Goal: Task Accomplishment & Management: Use online tool/utility

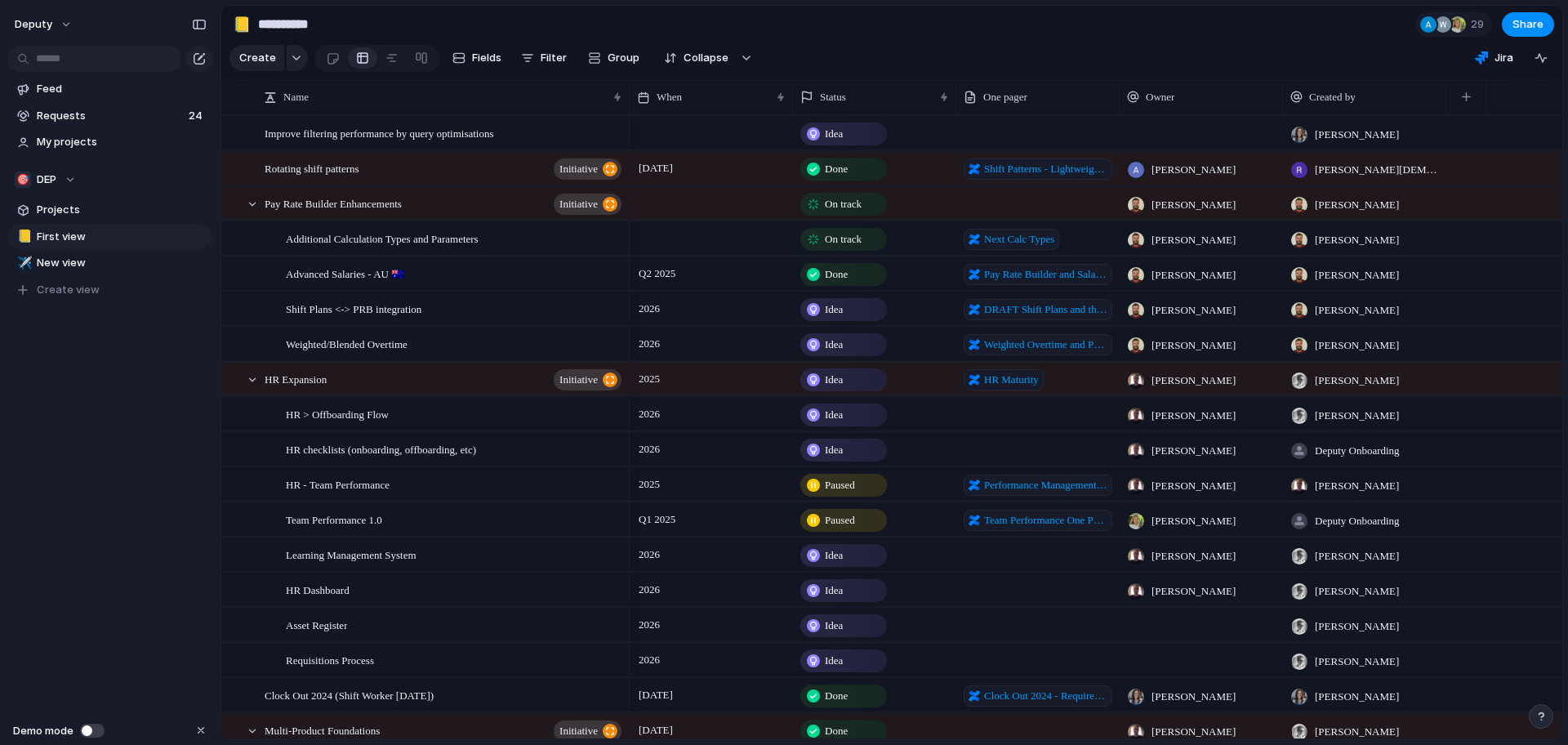
click at [110, 383] on div "Feed Requests 24 My projects 🎯 DEP Projects 📒 First view ✈️ New view To pick up…" at bounding box center [110, 217] width 221 height 434
click at [67, 180] on div "🎯 DEP" at bounding box center [45, 180] width 61 height 16
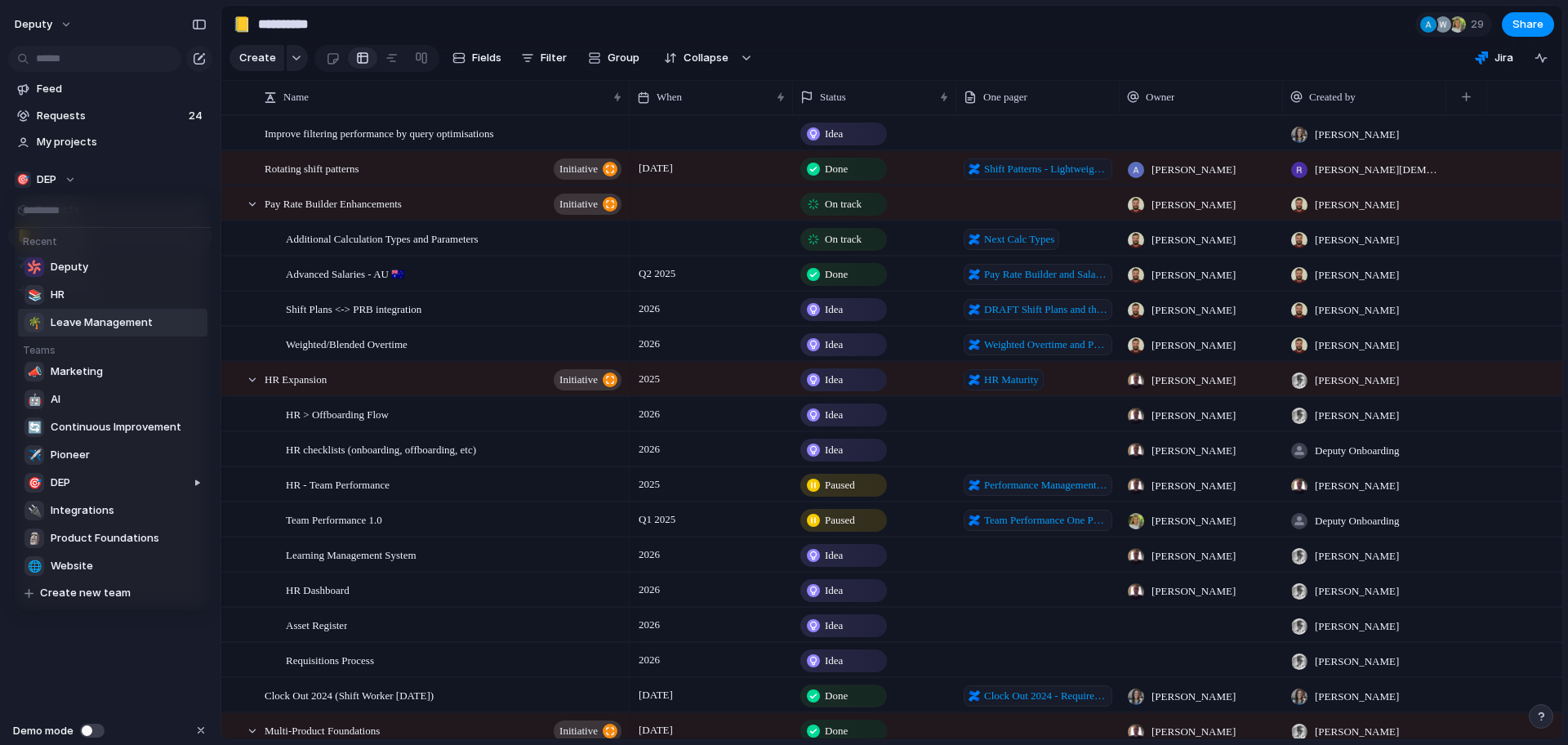
click at [89, 326] on span "Leave Management" at bounding box center [101, 323] width 102 height 16
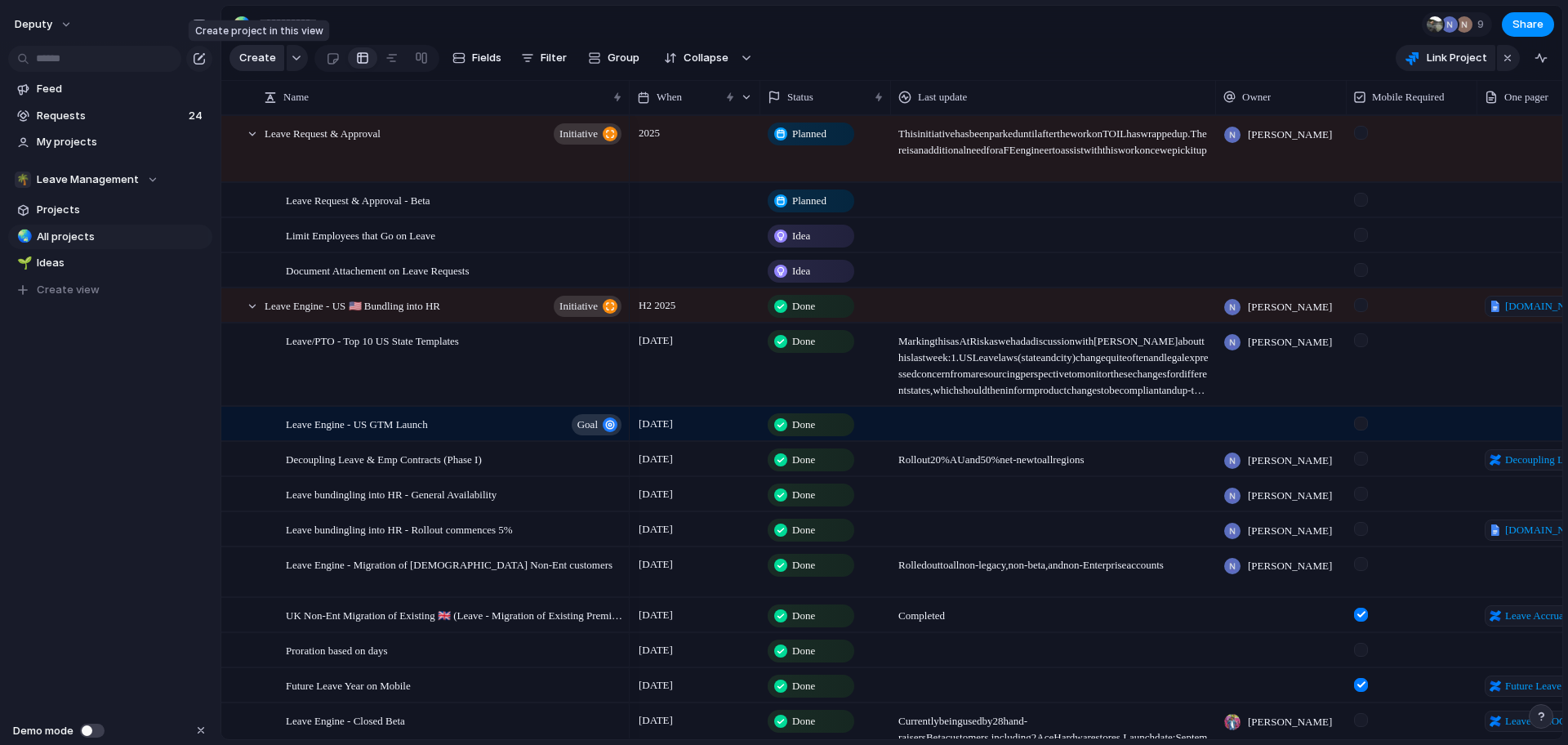
click at [260, 63] on span "Create" at bounding box center [257, 58] width 37 height 16
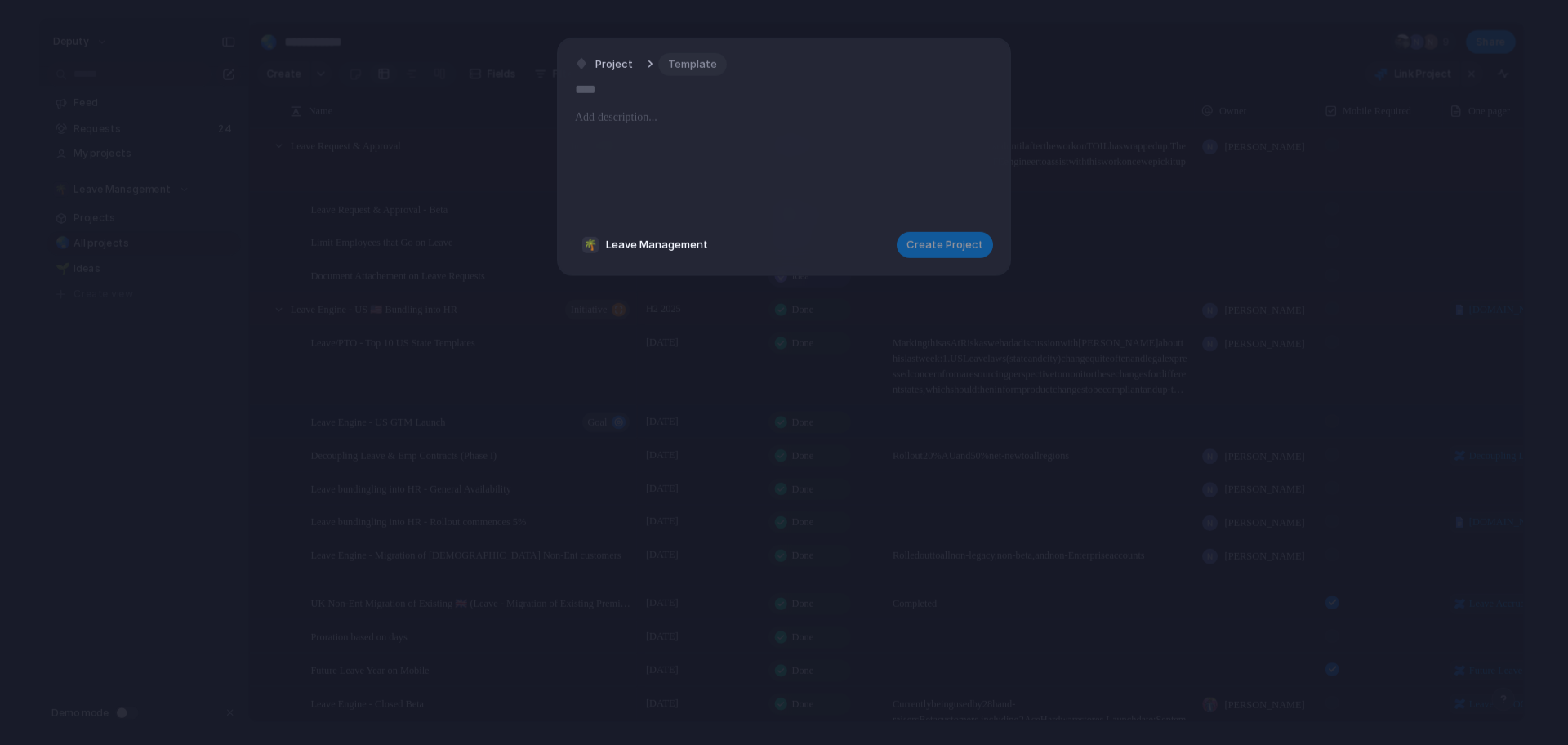
click at [694, 58] on span "Template" at bounding box center [692, 63] width 49 height 16
click at [637, 166] on div "No results found" at bounding box center [784, 372] width 1568 height 745
click at [623, 56] on span "Project" at bounding box center [615, 63] width 38 height 16
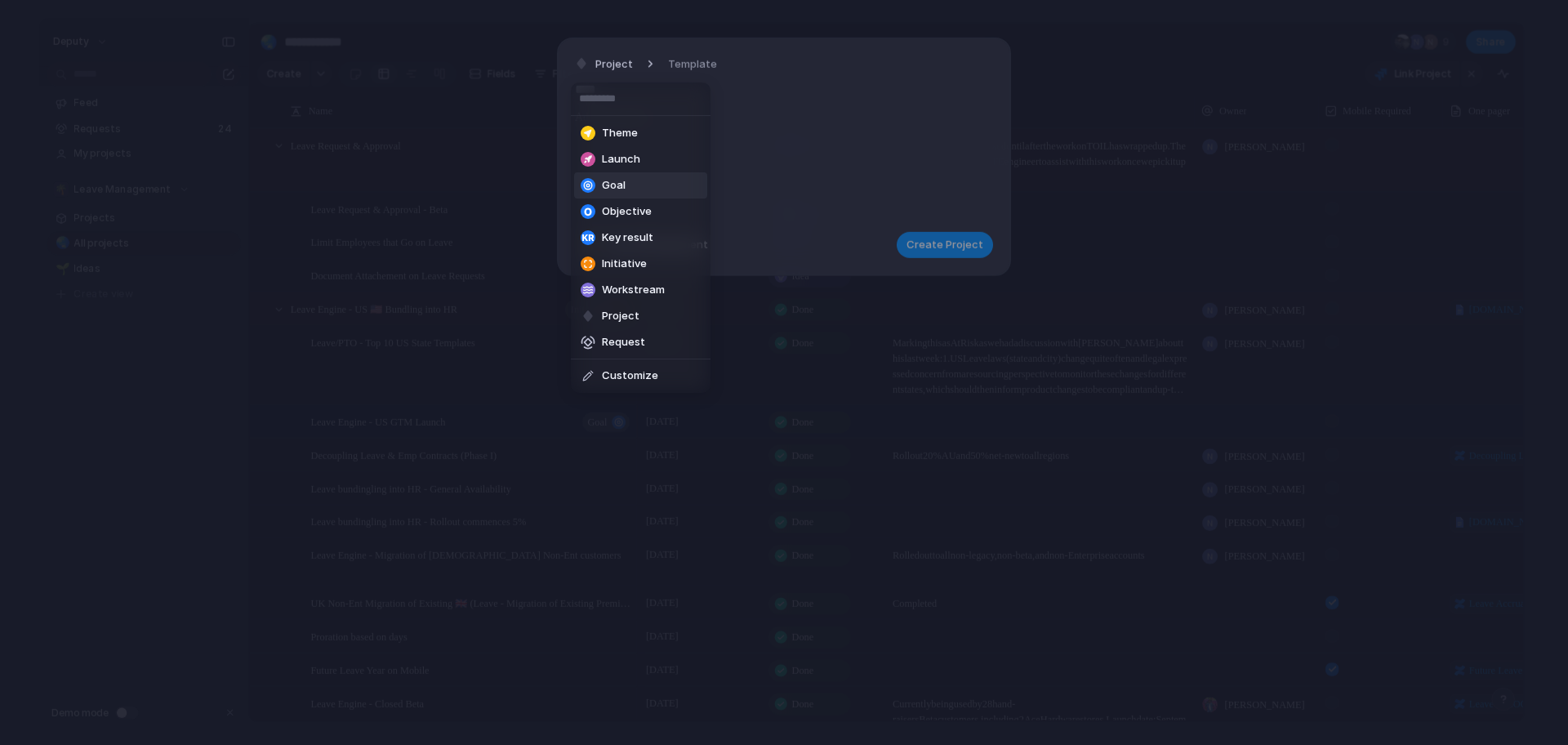
click at [771, 169] on div "Theme Launch Goal Objective Key result Initiative Workstream Project Request Cu…" at bounding box center [784, 372] width 1568 height 745
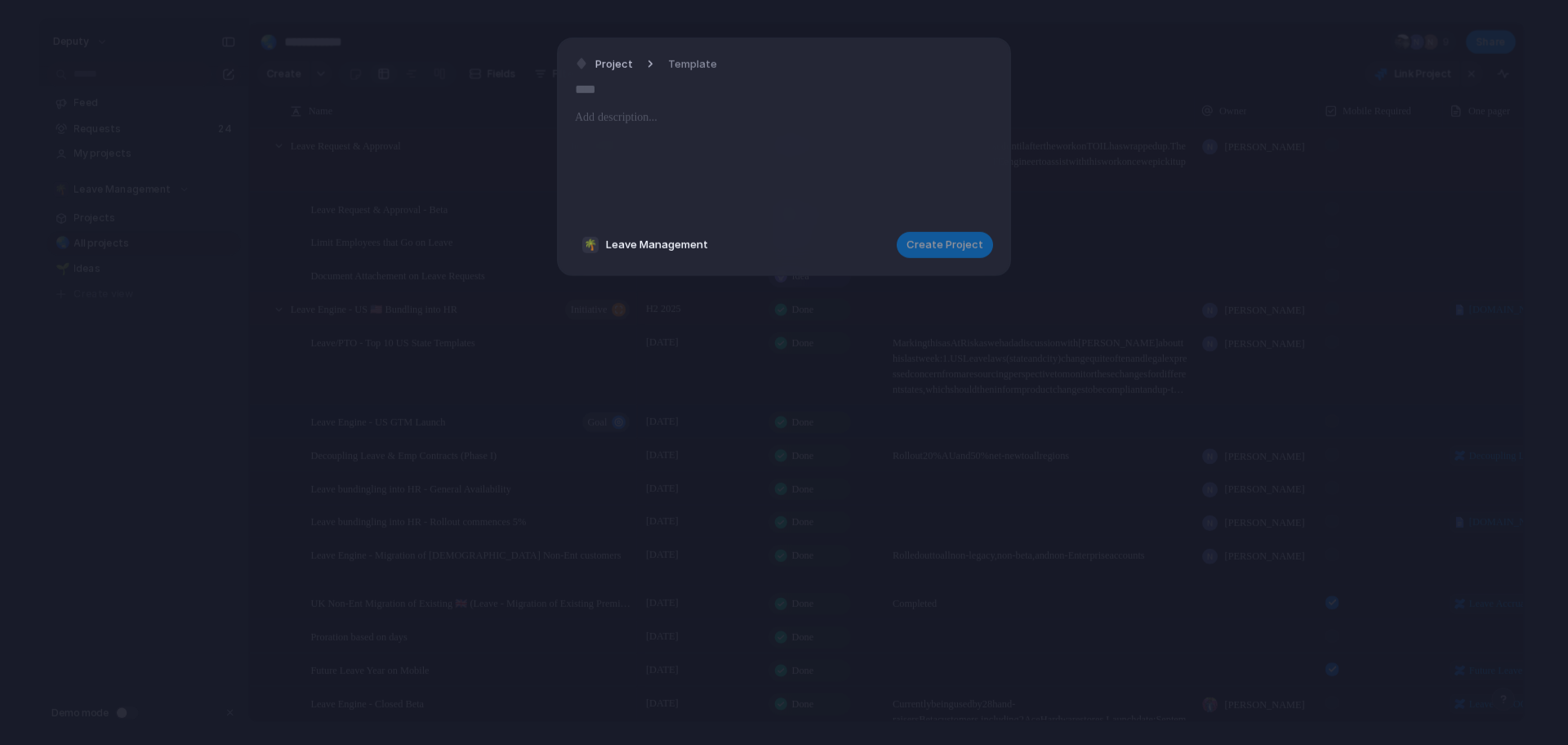
click at [716, 157] on div at bounding box center [784, 163] width 419 height 111
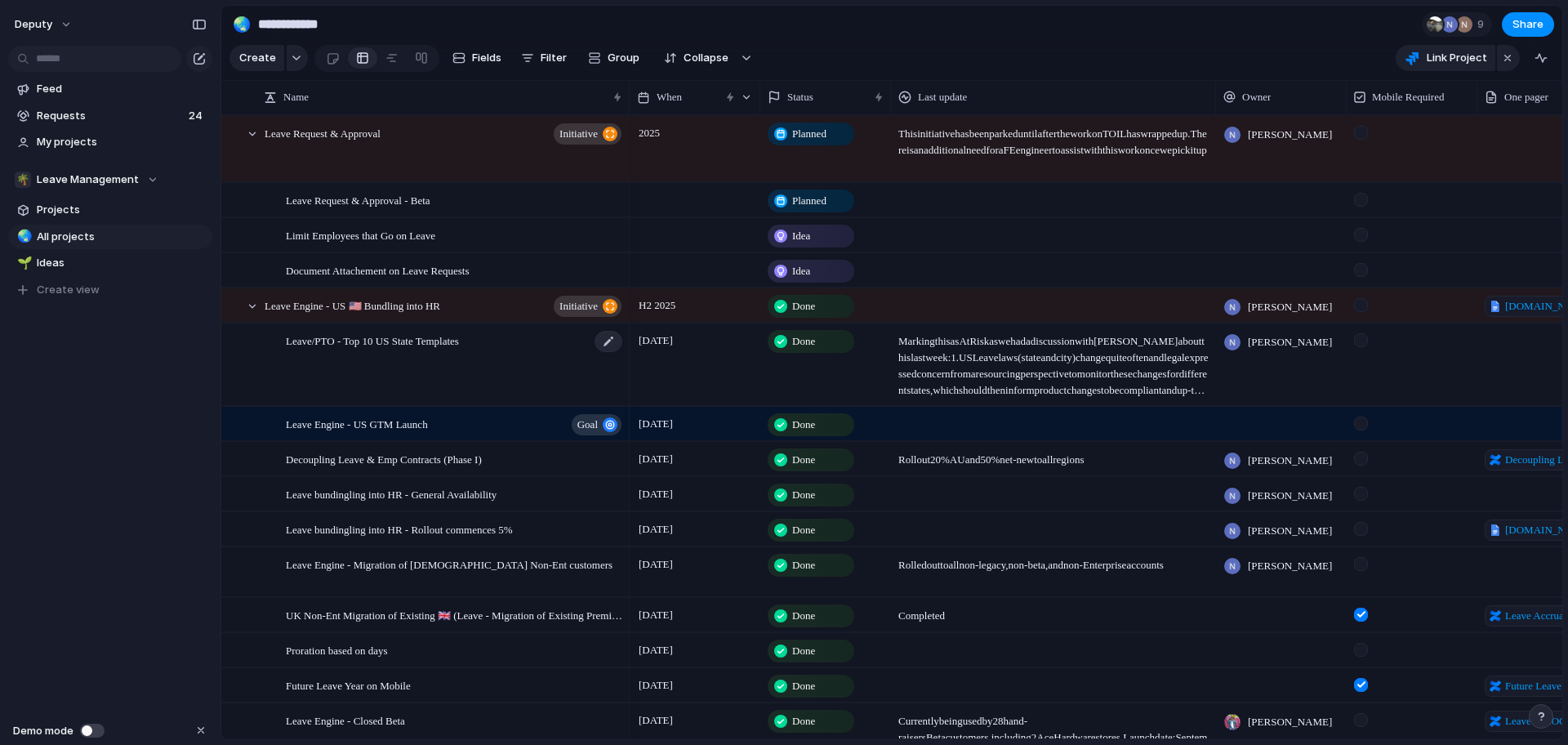
click at [457, 345] on span "Leave/PTO - Top 10 US State Templates" at bounding box center [372, 340] width 173 height 19
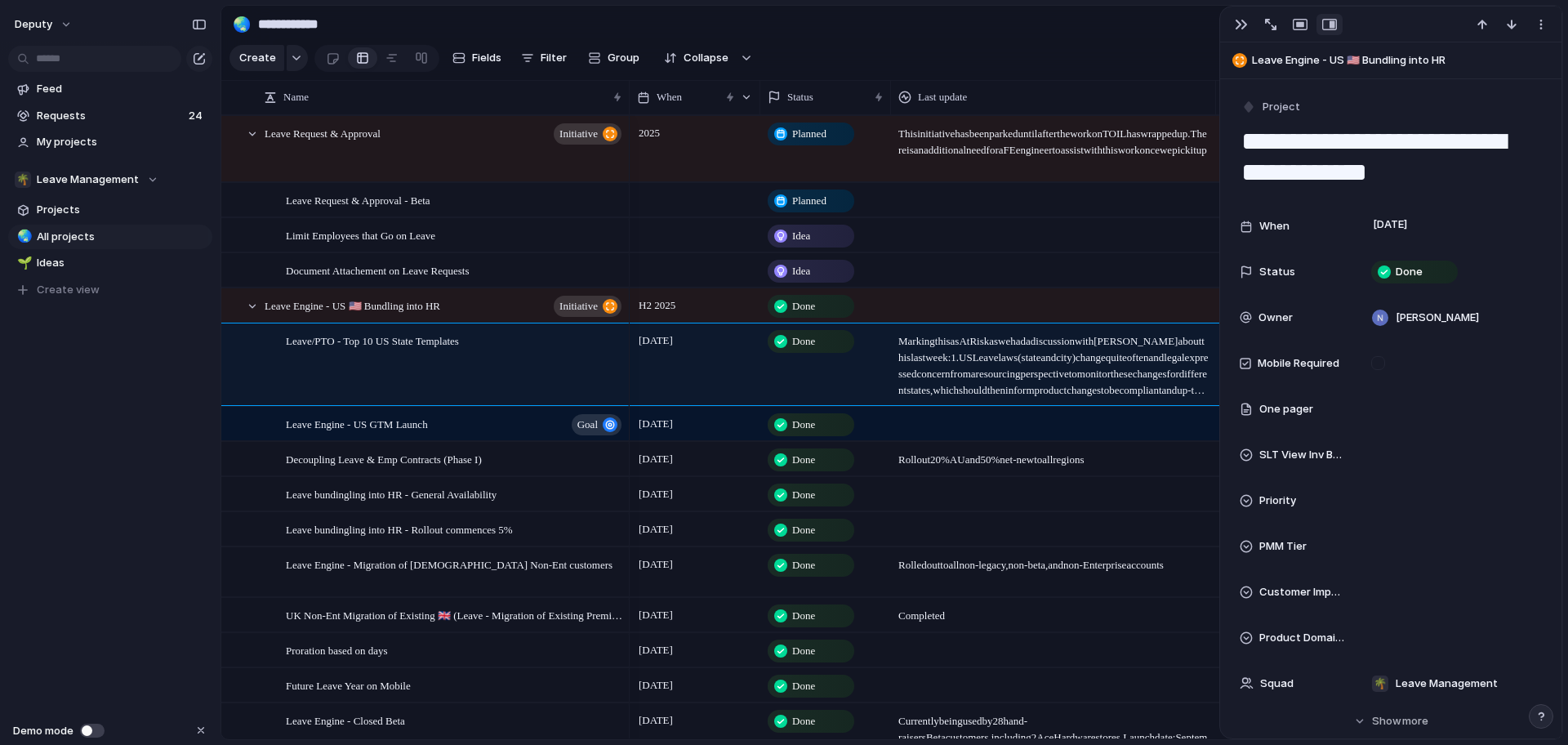
click at [977, 27] on section "**********" at bounding box center [892, 24] width 1341 height 37
click at [539, 66] on button "Filter" at bounding box center [543, 59] width 59 height 26
click at [924, 10] on div "CI Priority End When Description Priority Cycle Design Roundtable Escalate SLT …" at bounding box center [784, 372] width 1568 height 745
click at [1242, 33] on button "button" at bounding box center [1242, 25] width 26 height 21
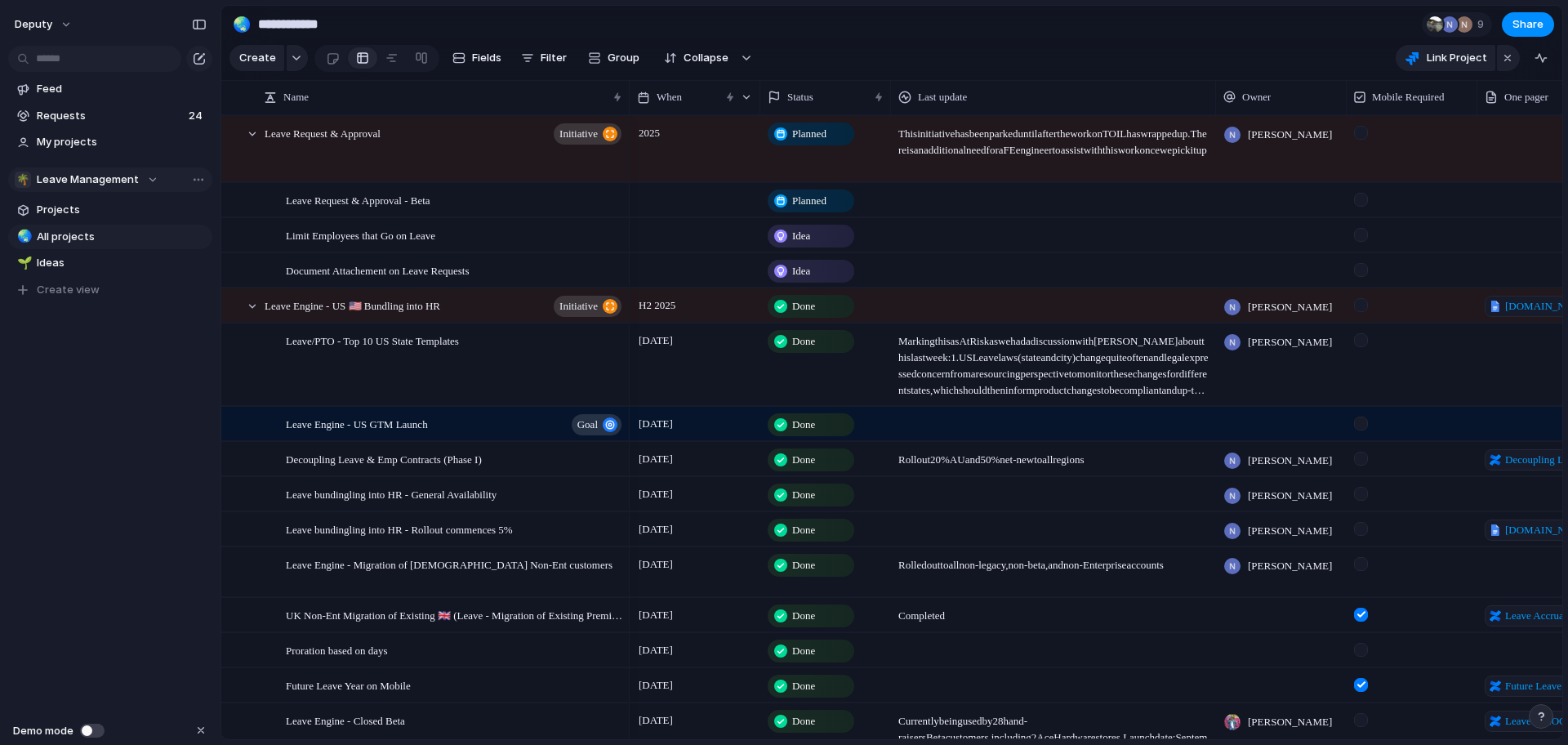
click at [148, 183] on div "🌴 Leave Management" at bounding box center [87, 180] width 143 height 16
click at [260, 52] on span "Create" at bounding box center [257, 58] width 37 height 16
click at [296, 49] on button "button" at bounding box center [297, 59] width 21 height 26
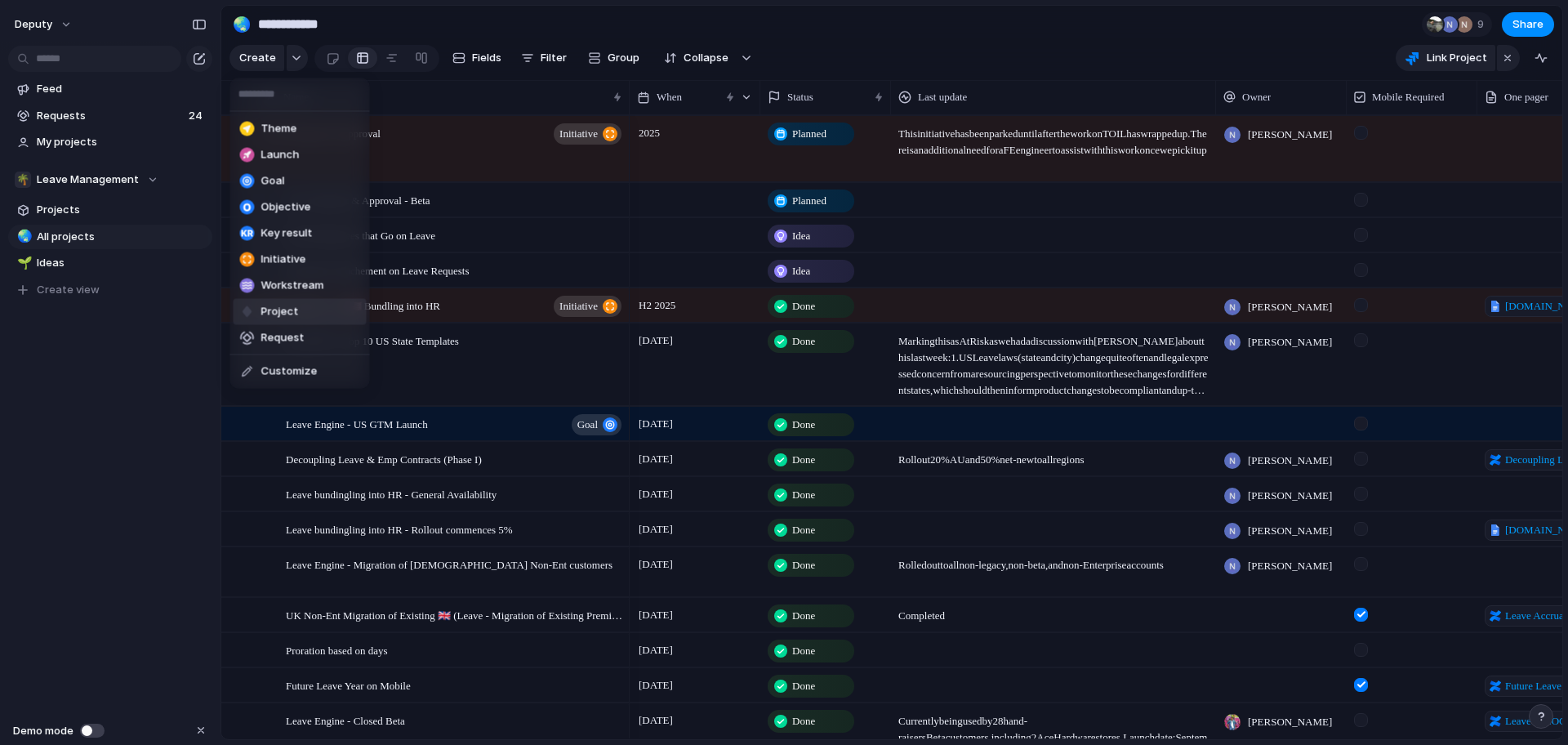
click at [307, 319] on li "Project" at bounding box center [300, 312] width 133 height 26
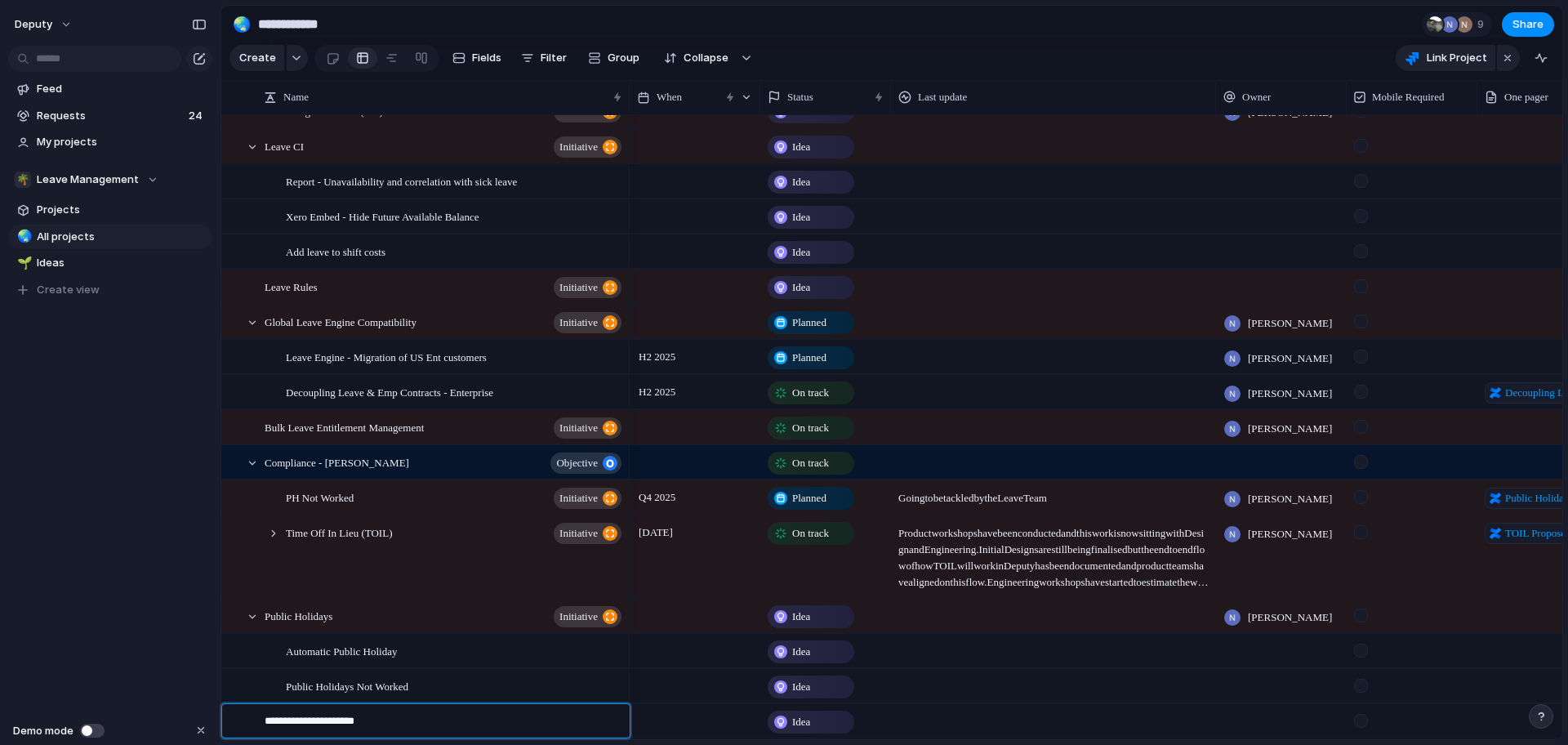
type textarea "**********"
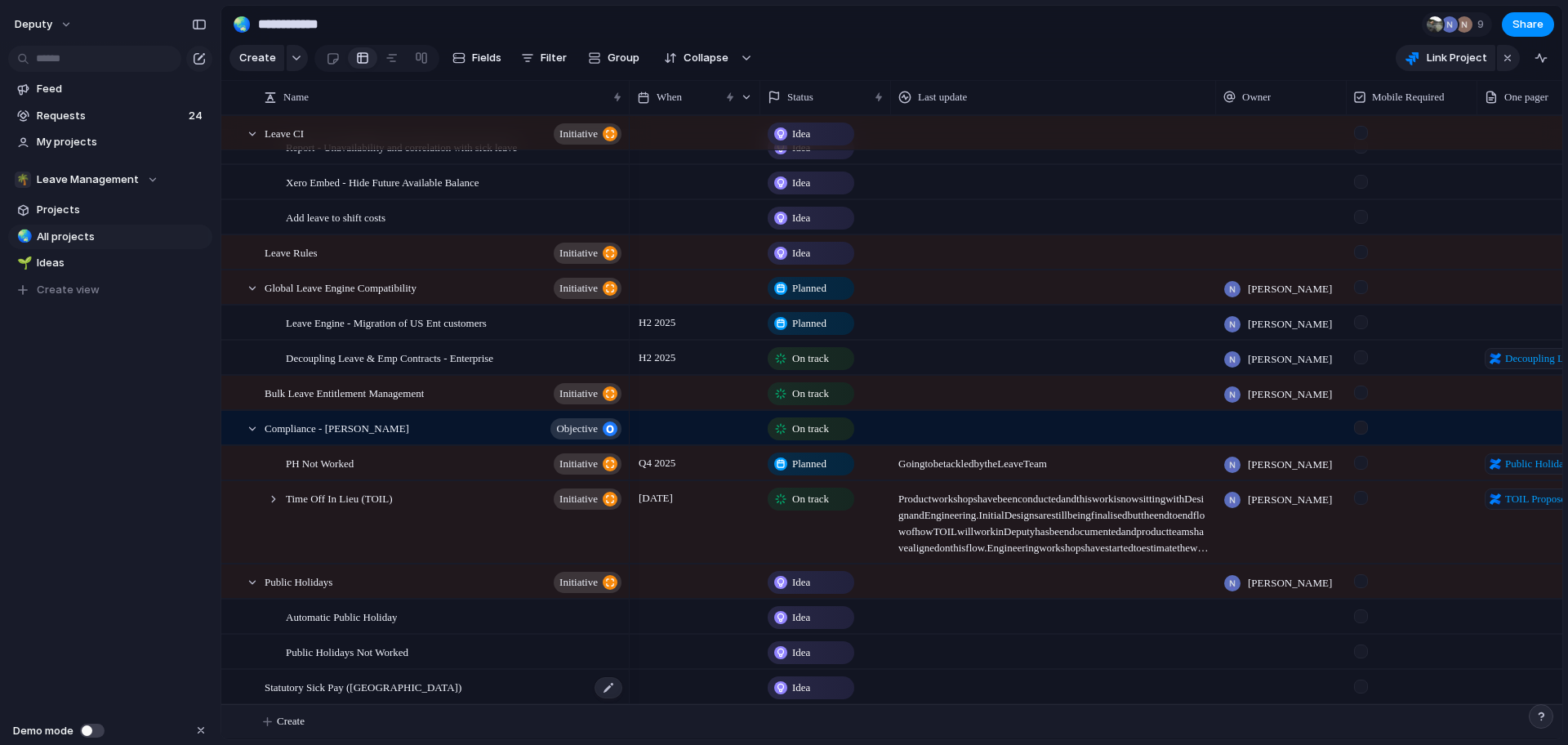
click at [358, 691] on span "Statutory Sick Pay ([GEOGRAPHIC_DATA])" at bounding box center [363, 686] width 197 height 19
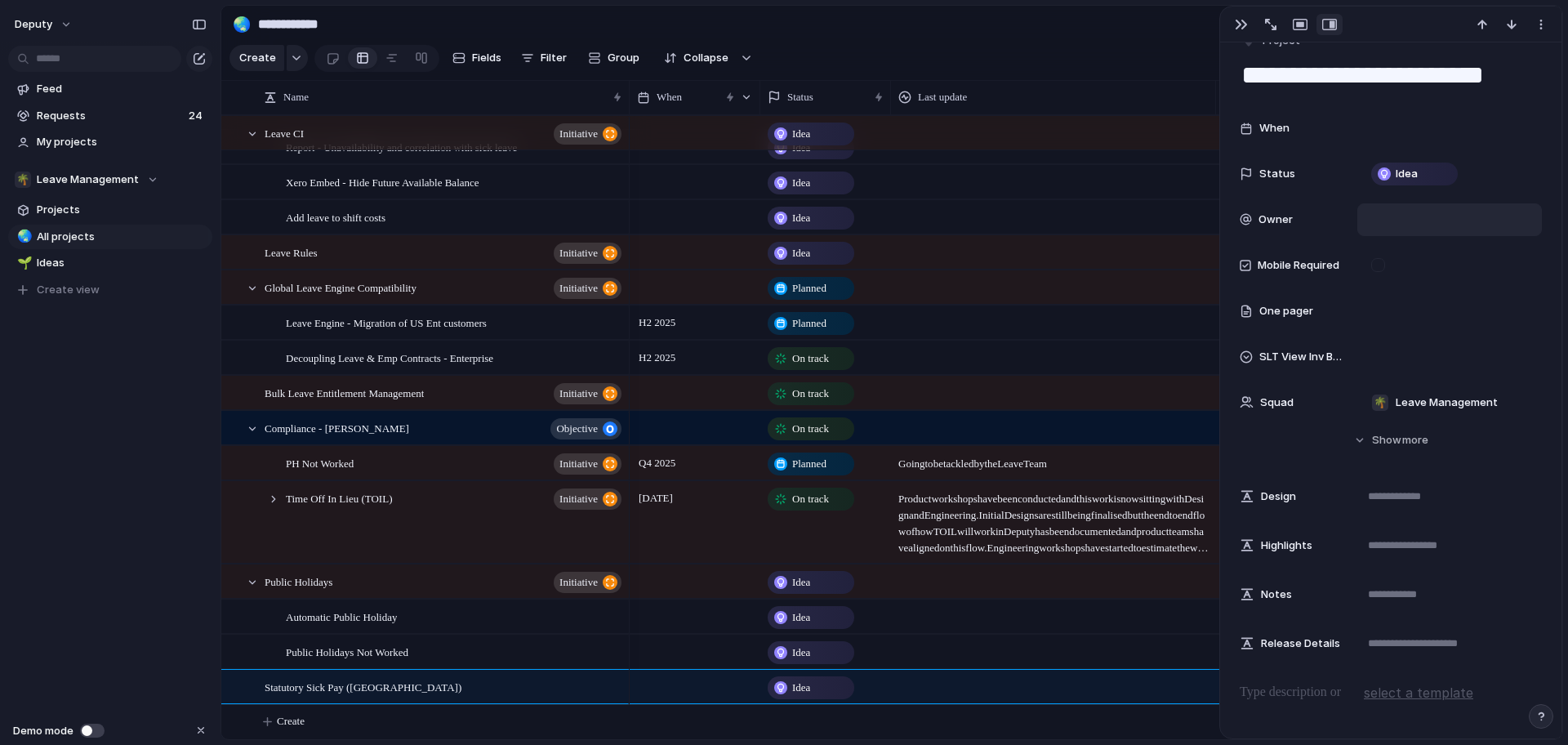
click at [1465, 209] on div at bounding box center [1449, 220] width 185 height 33
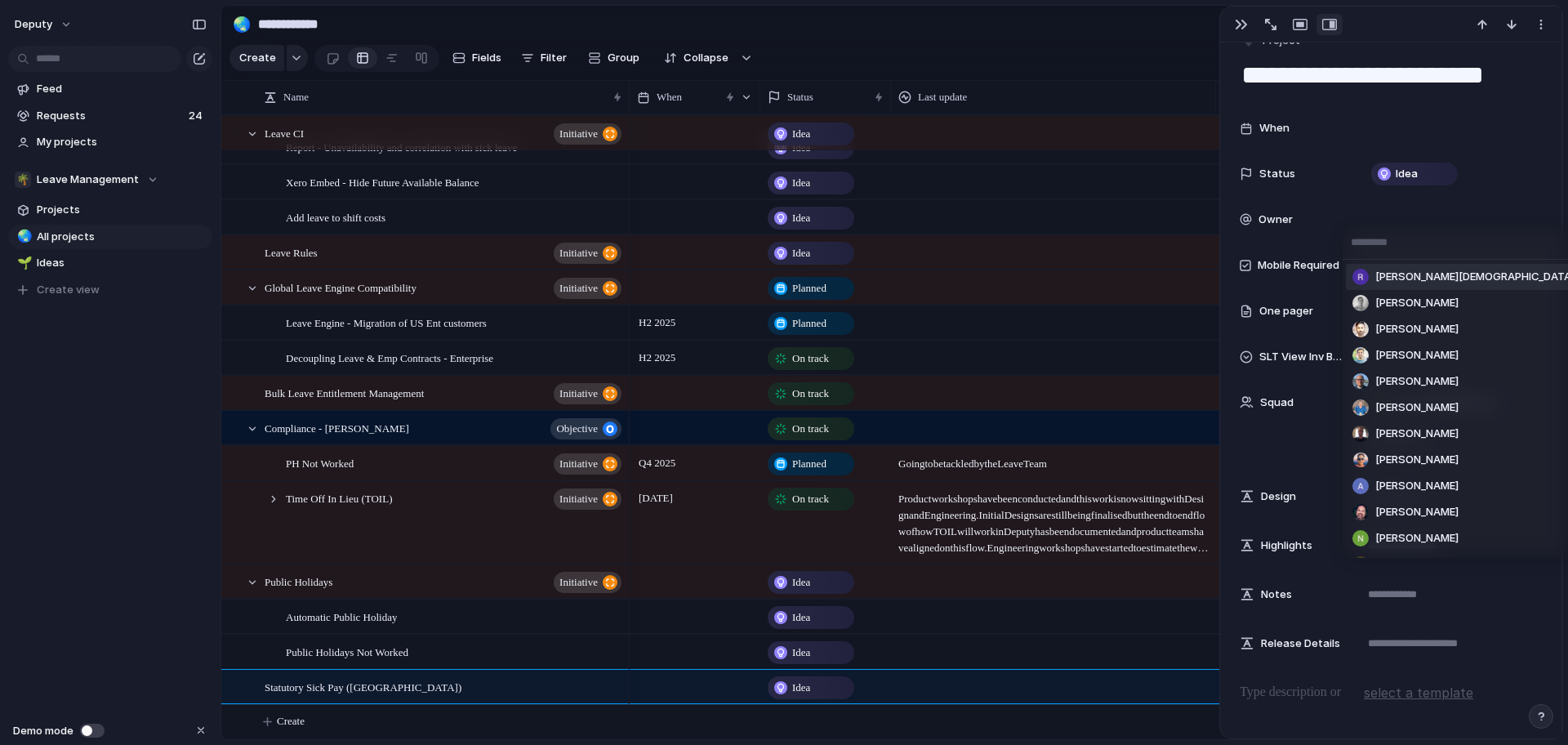
click at [1463, 276] on li "[PERSON_NAME][DEMOGRAPHIC_DATA]" at bounding box center [1463, 277] width 235 height 26
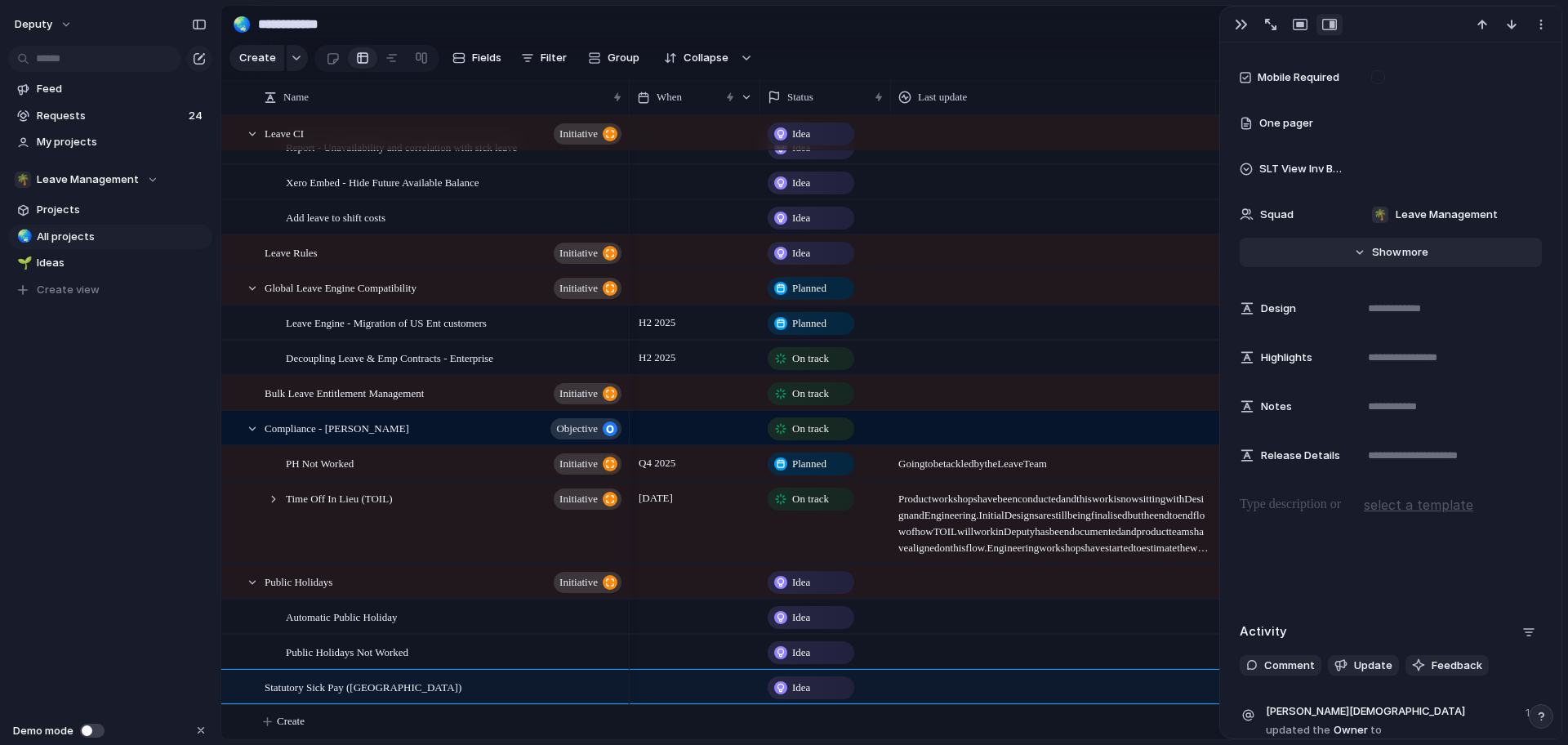
click at [1417, 257] on span "more" at bounding box center [1416, 252] width 26 height 16
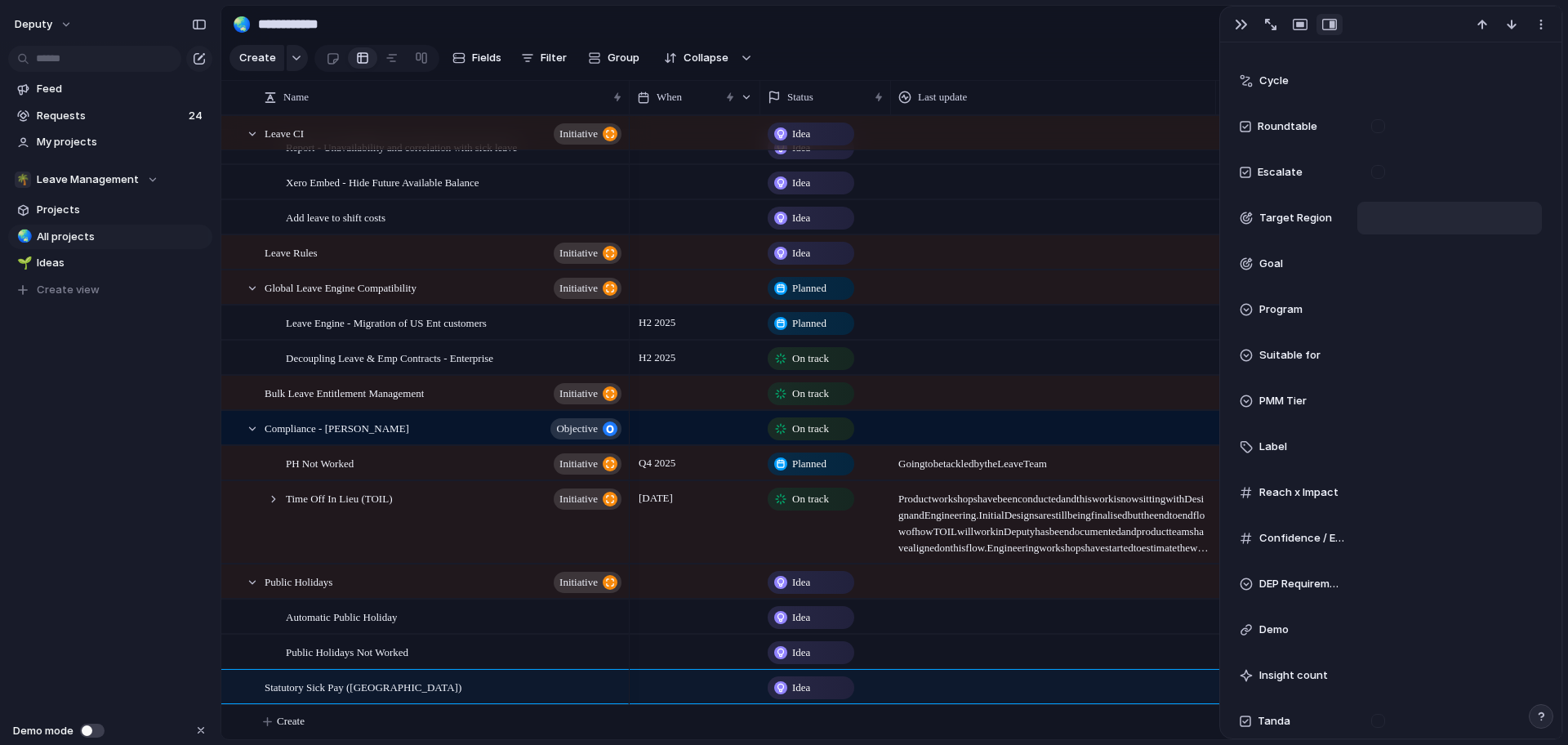
click at [1456, 217] on div at bounding box center [1449, 218] width 170 height 18
click at [1476, 332] on li "UK 🇬🇧" at bounding box center [1435, 332] width 133 height 28
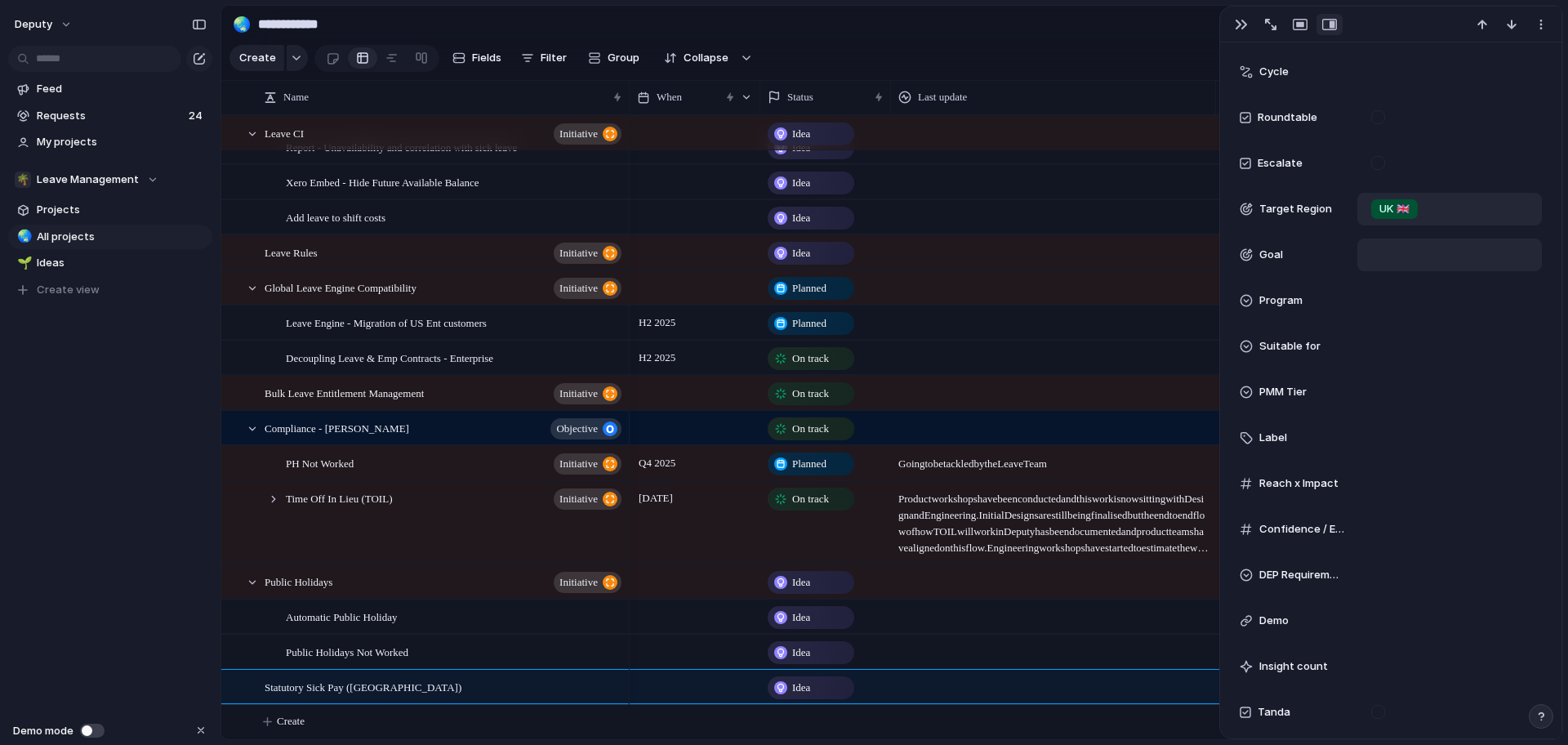
click at [1425, 262] on div at bounding box center [1449, 255] width 170 height 18
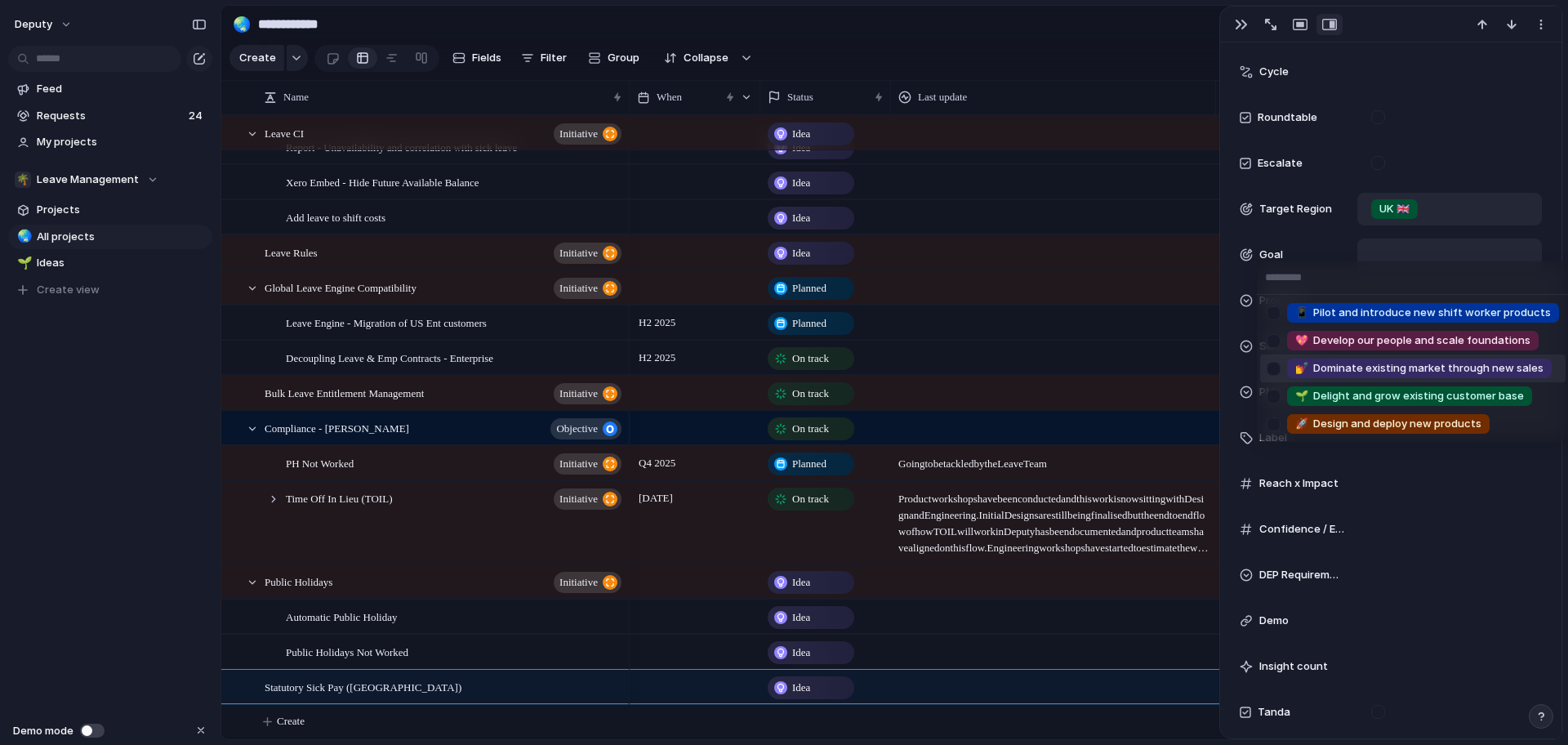
click at [1525, 541] on div "📱 Pilot and introduce new shift worker products 💖 Develop our people and scale …" at bounding box center [784, 372] width 1568 height 745
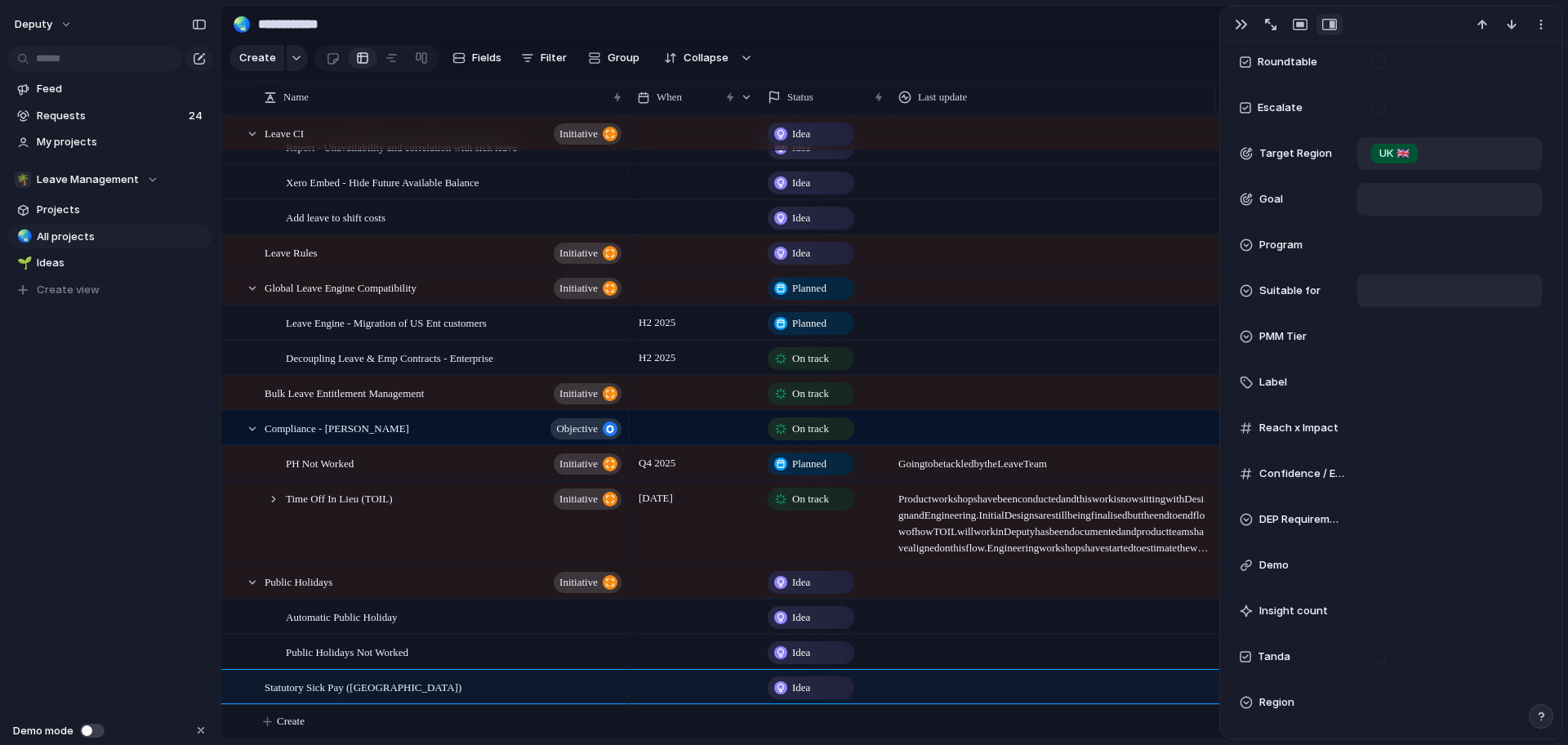
click at [1406, 292] on div at bounding box center [1449, 291] width 170 height 18
click at [1478, 409] on li "Self serve" at bounding box center [1435, 405] width 133 height 28
click at [1464, 295] on div "Self serve" at bounding box center [1449, 291] width 170 height 18
drag, startPoint x: 1453, startPoint y: 387, endPoint x: 1463, endPoint y: 355, distance: 33.5
click at [1453, 387] on li "SMB" at bounding box center [1435, 387] width 133 height 28
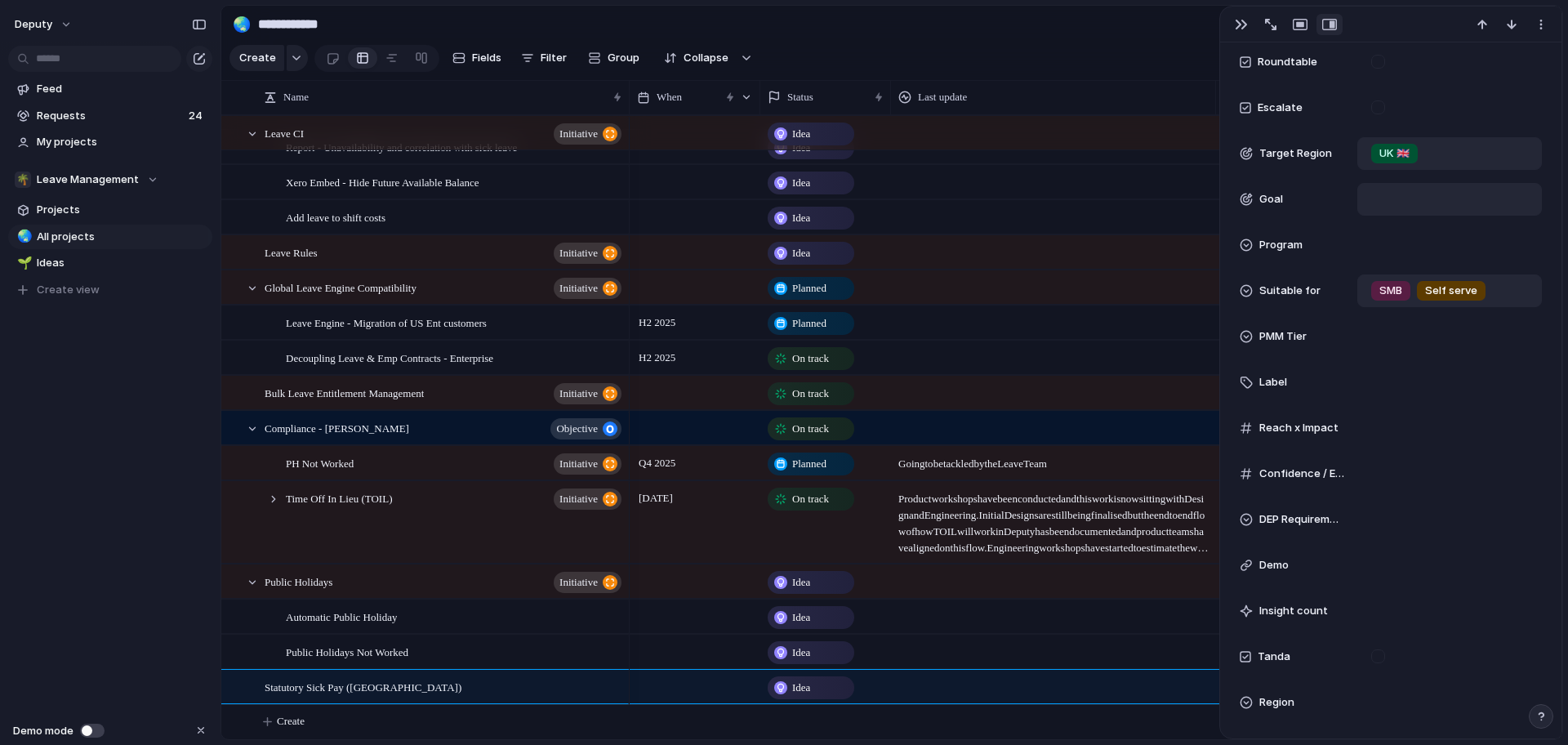
click at [1522, 297] on div "SMB Self serve" at bounding box center [1449, 291] width 170 height 18
click at [1467, 356] on li "MME" at bounding box center [1435, 358] width 133 height 28
click at [1414, 388] on div at bounding box center [1449, 382] width 170 height 18
click at [1504, 682] on div "plc/apix plc/data-storage plc/devx plc/frontend-core plc/risk plc/system-archit…" at bounding box center [784, 372] width 1568 height 745
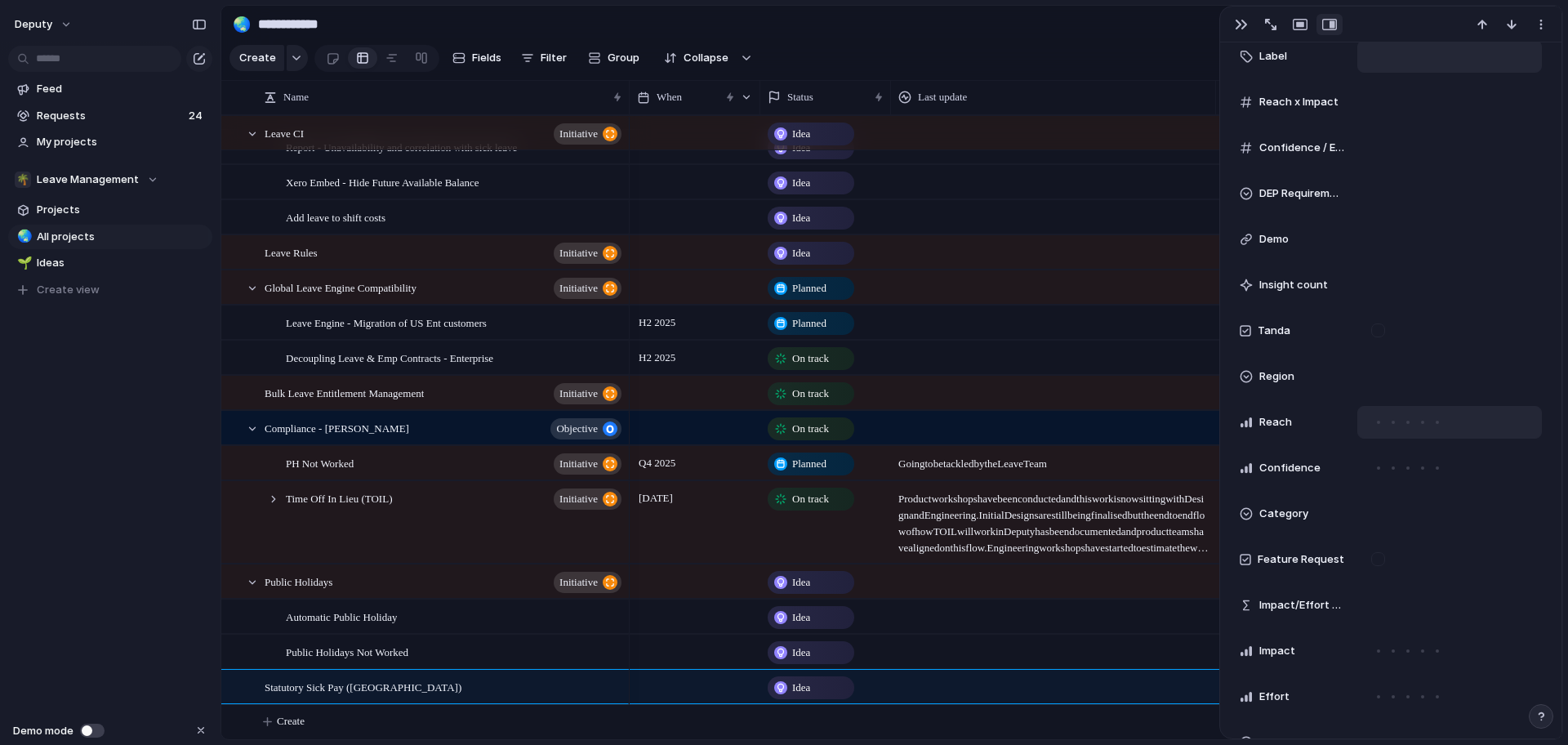
scroll to position [1127, 0]
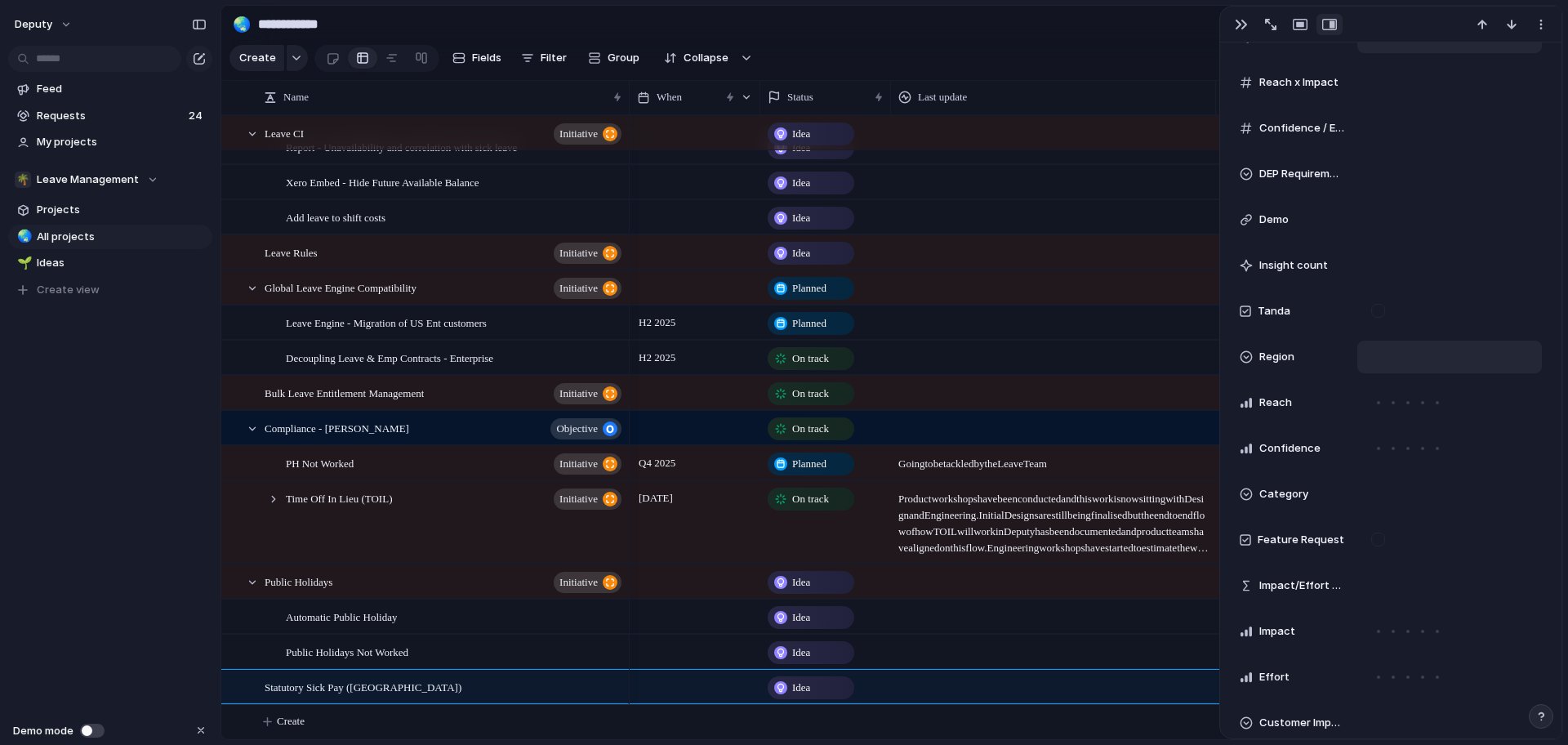
click at [1394, 348] on div at bounding box center [1449, 357] width 170 height 18
click at [1450, 442] on li "EMEA" at bounding box center [1435, 443] width 133 height 28
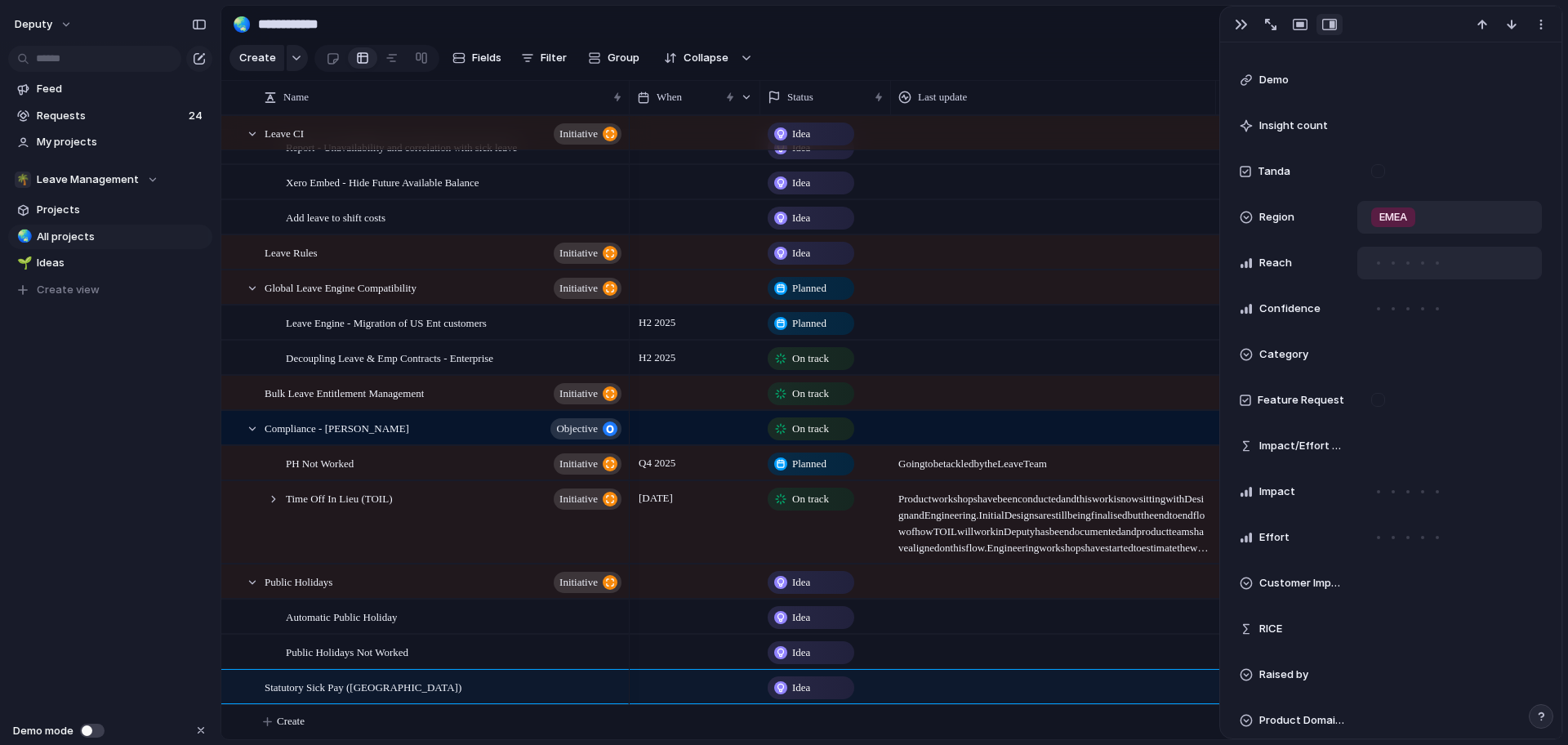
scroll to position [1267, 0]
click at [1423, 350] on div at bounding box center [1449, 354] width 170 height 18
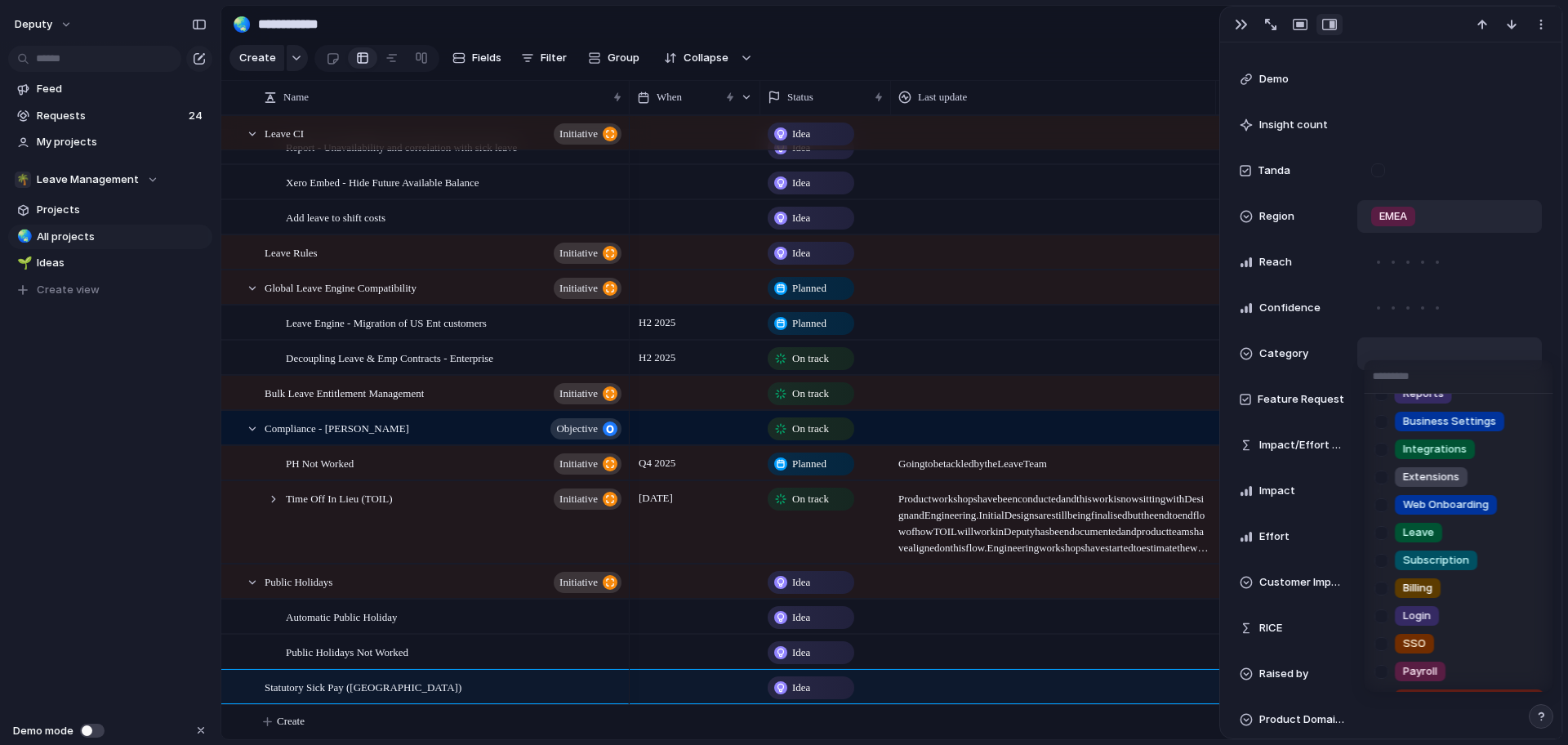
scroll to position [305, 0]
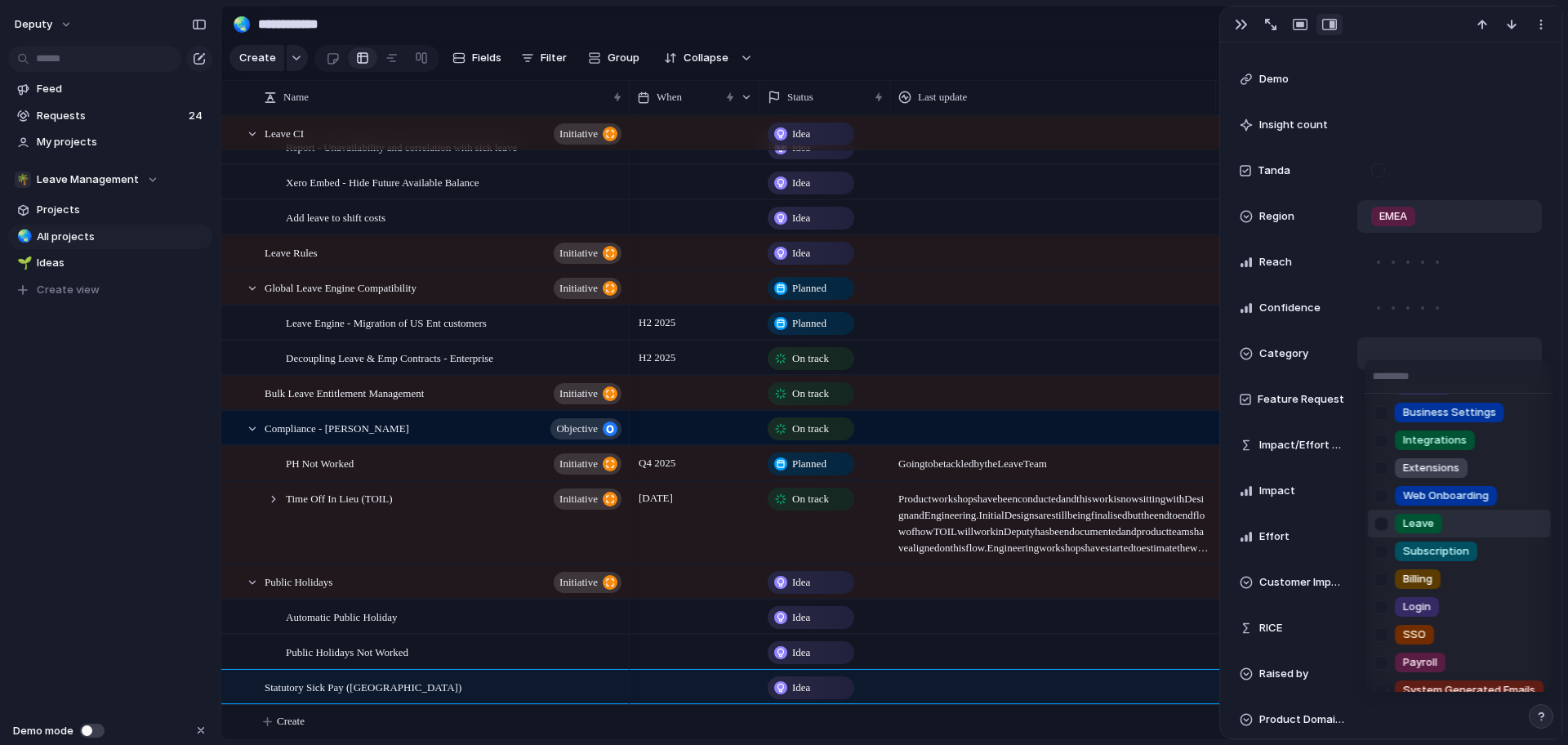
click at [1487, 531] on li "Leave" at bounding box center [1458, 524] width 182 height 28
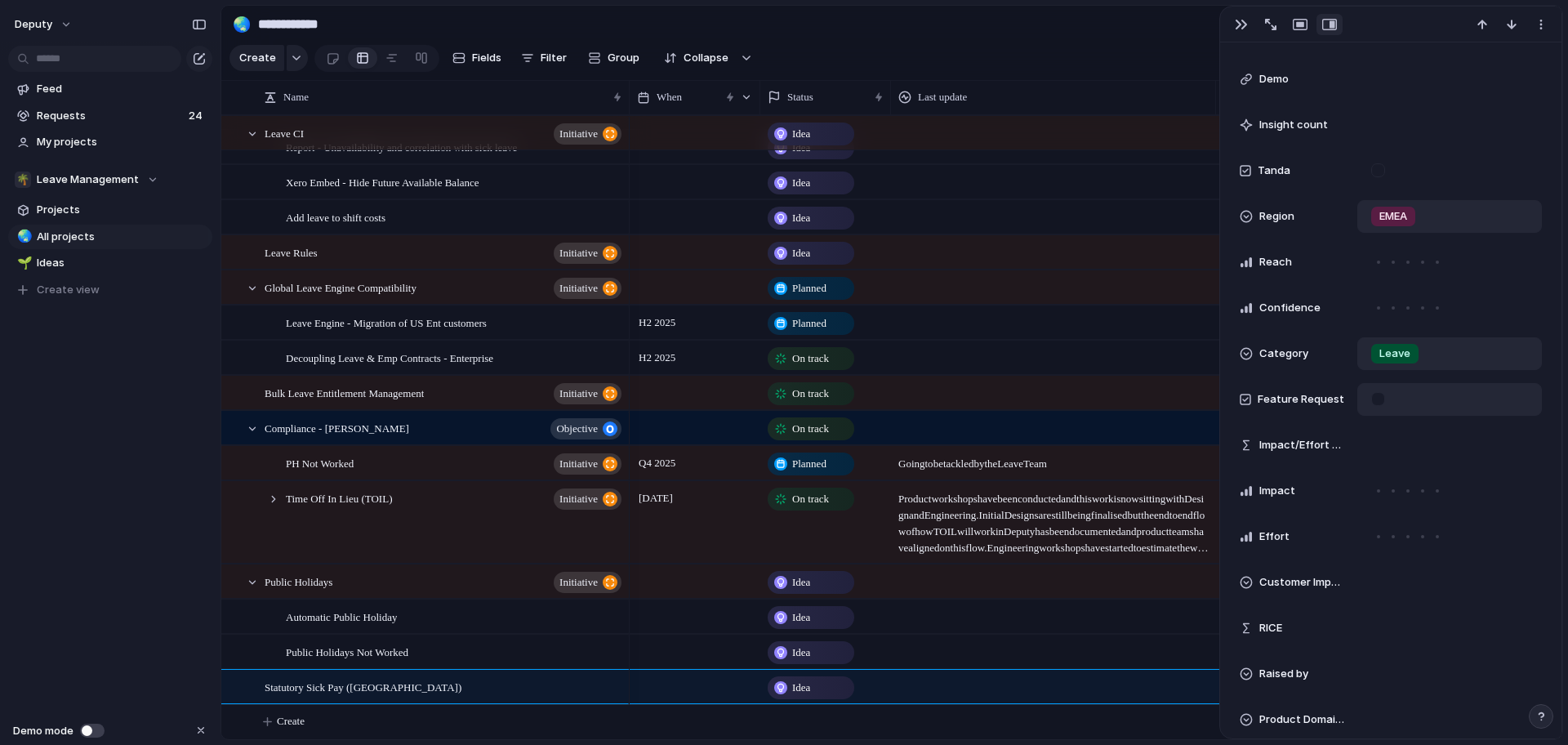
click at [1463, 395] on div at bounding box center [1449, 400] width 185 height 33
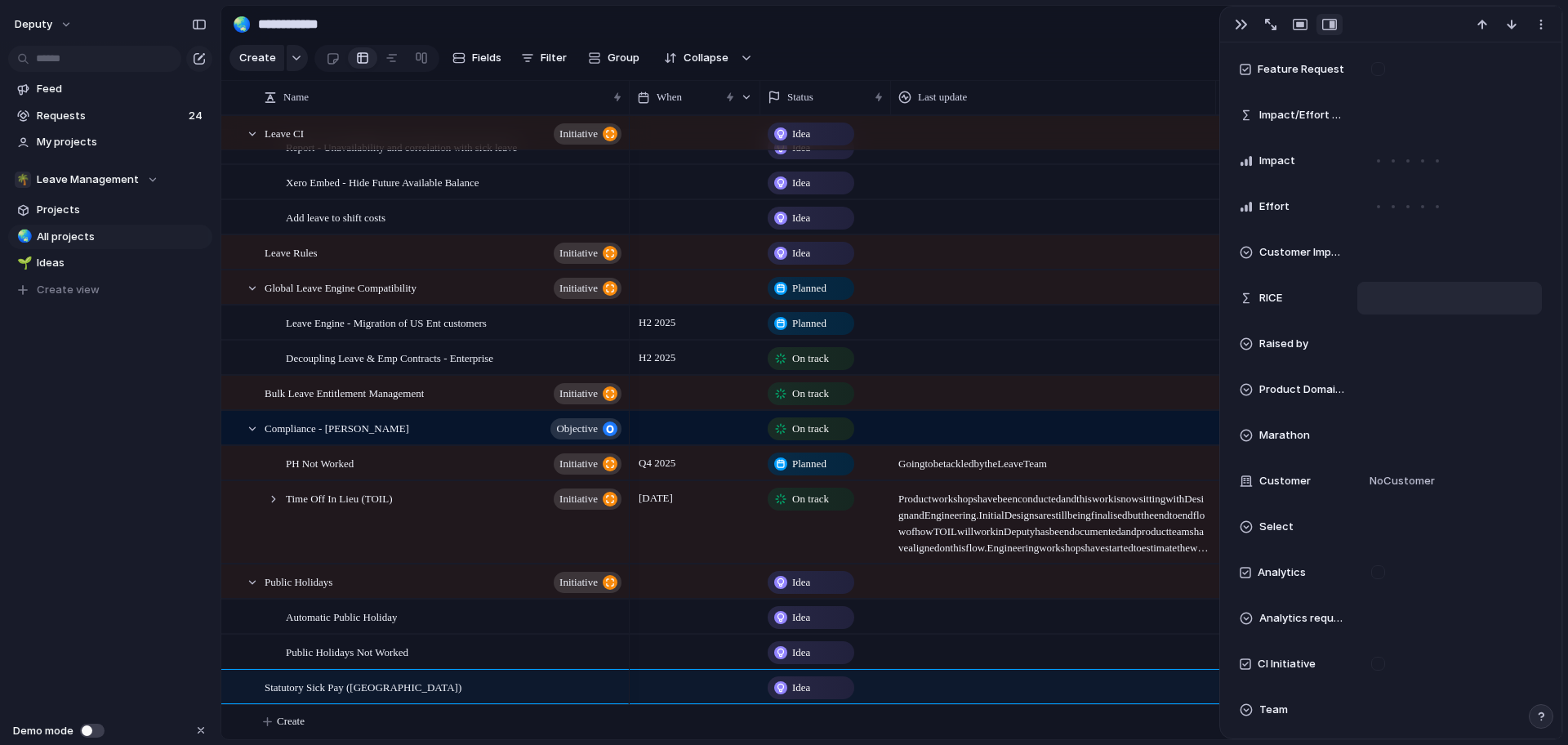
scroll to position [1603, 0]
click at [1423, 342] on div at bounding box center [1449, 339] width 170 height 18
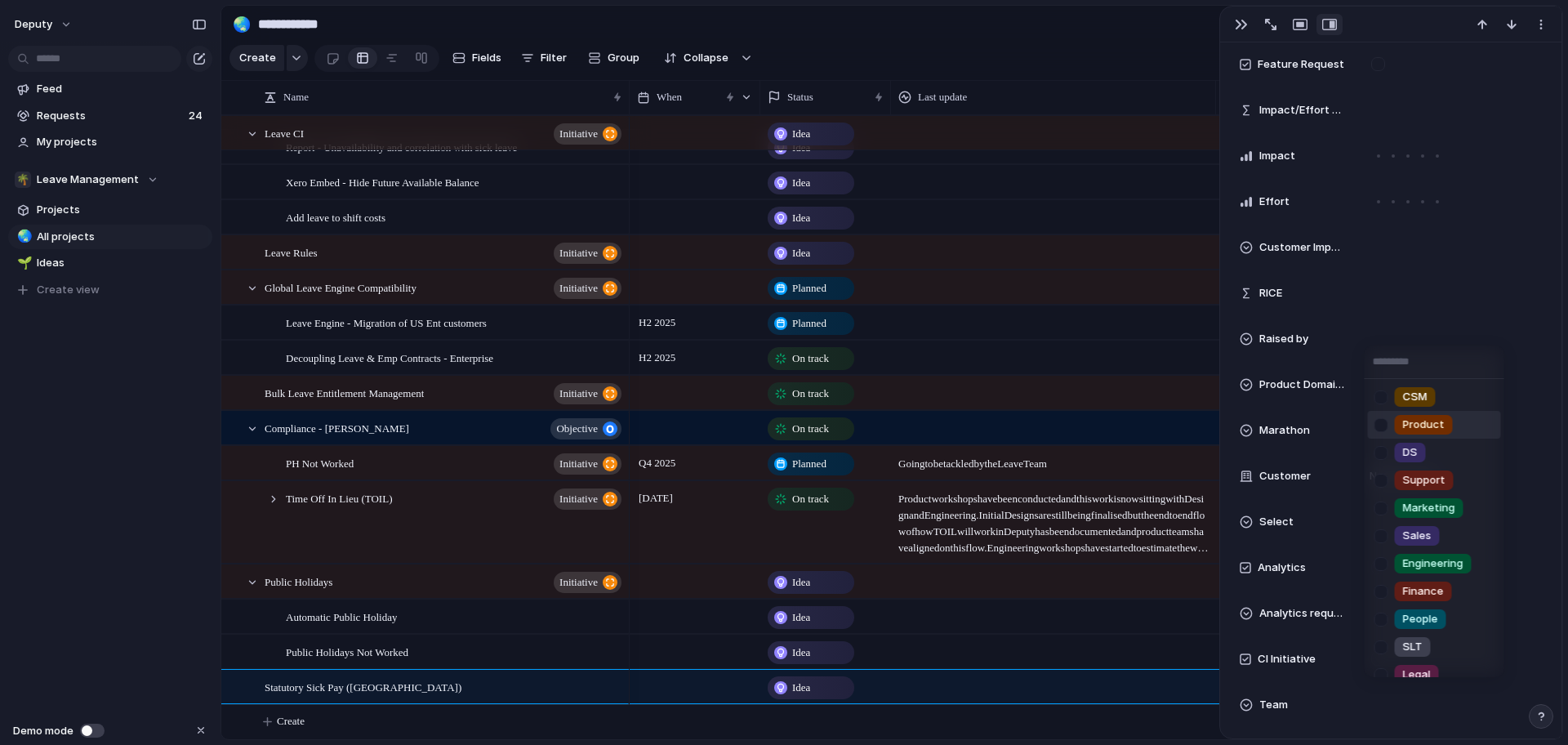
click at [1476, 419] on li "Product" at bounding box center [1435, 425] width 133 height 28
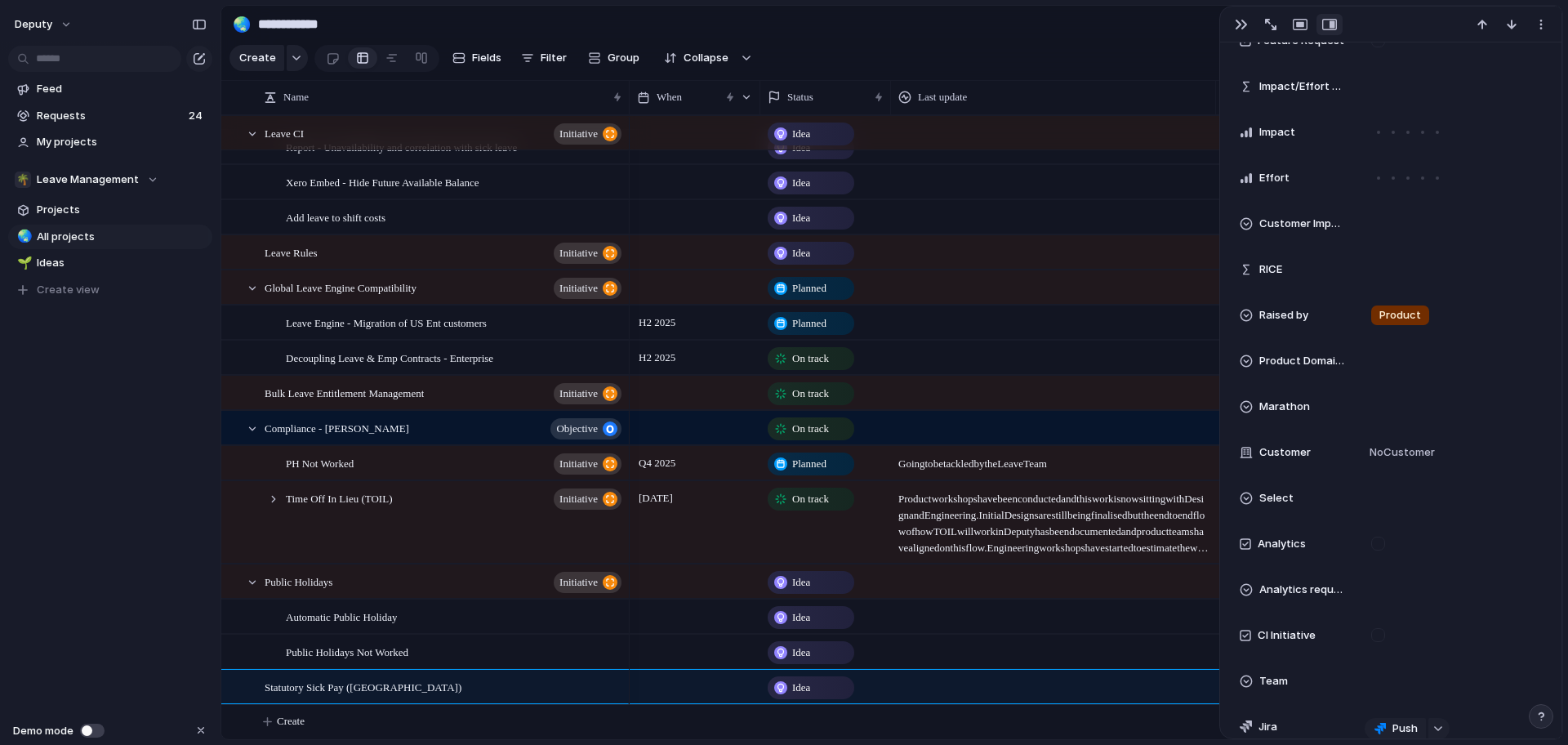
scroll to position [1649, 0]
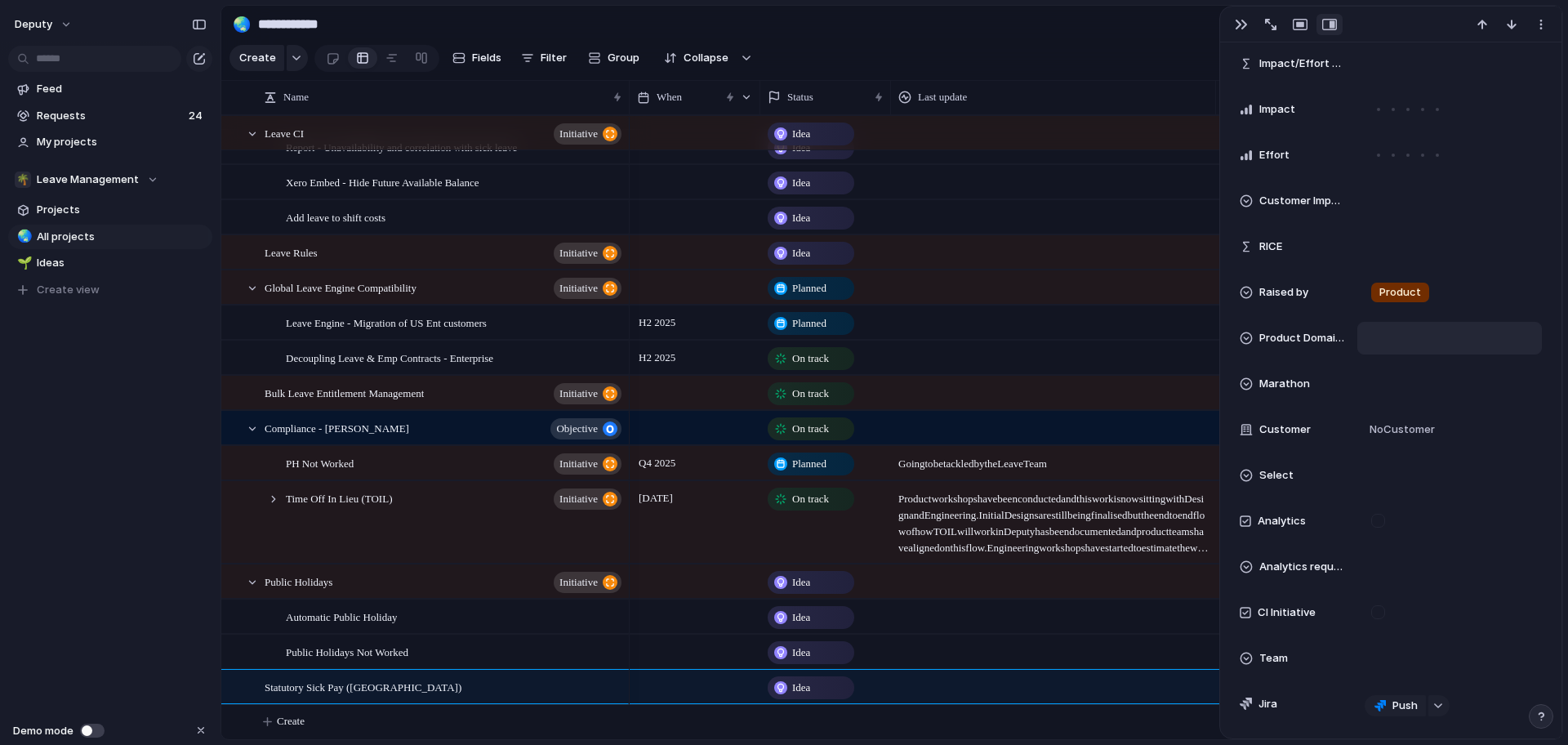
click at [1455, 354] on div at bounding box center [1449, 339] width 185 height 33
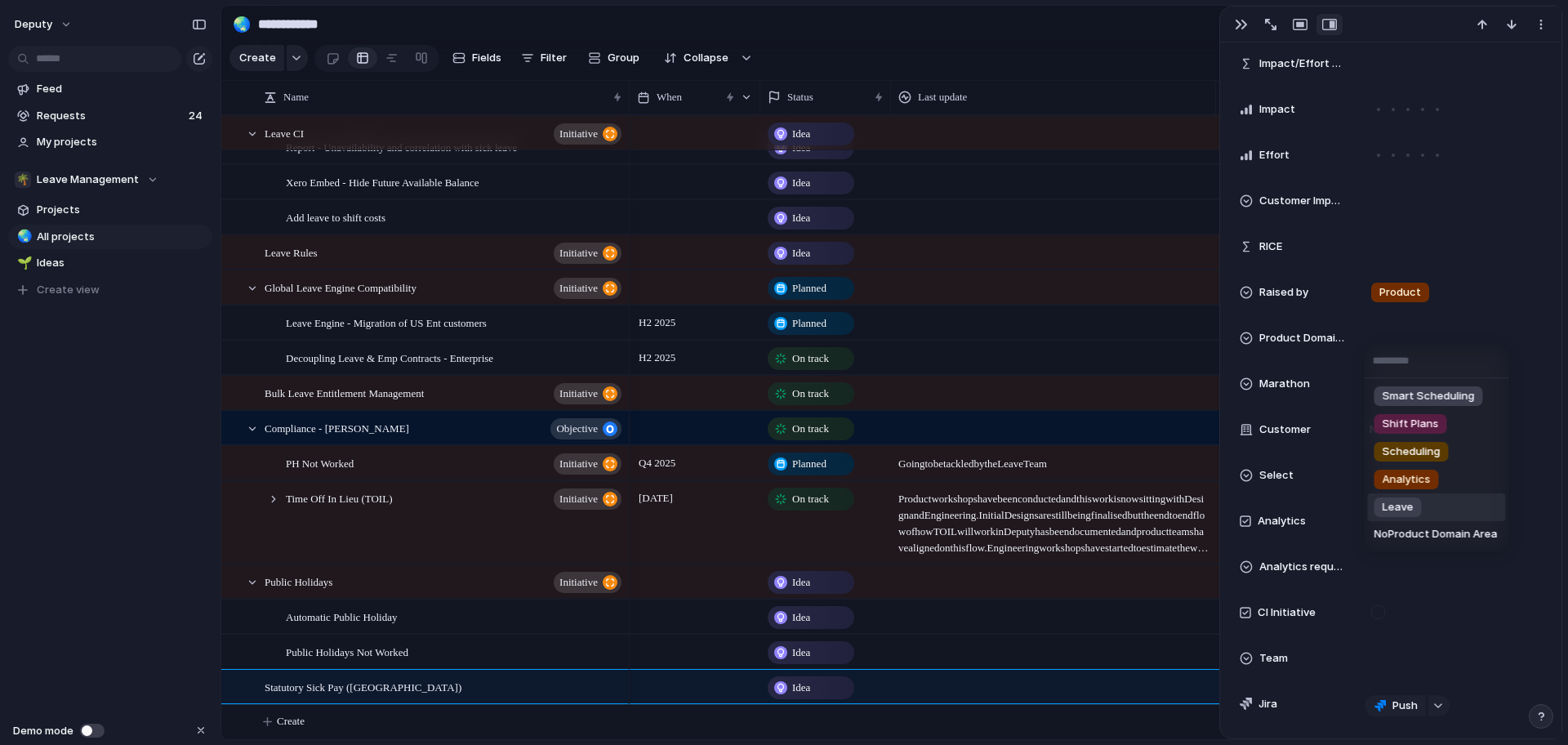
click at [1463, 505] on li "Leave" at bounding box center [1437, 508] width 138 height 28
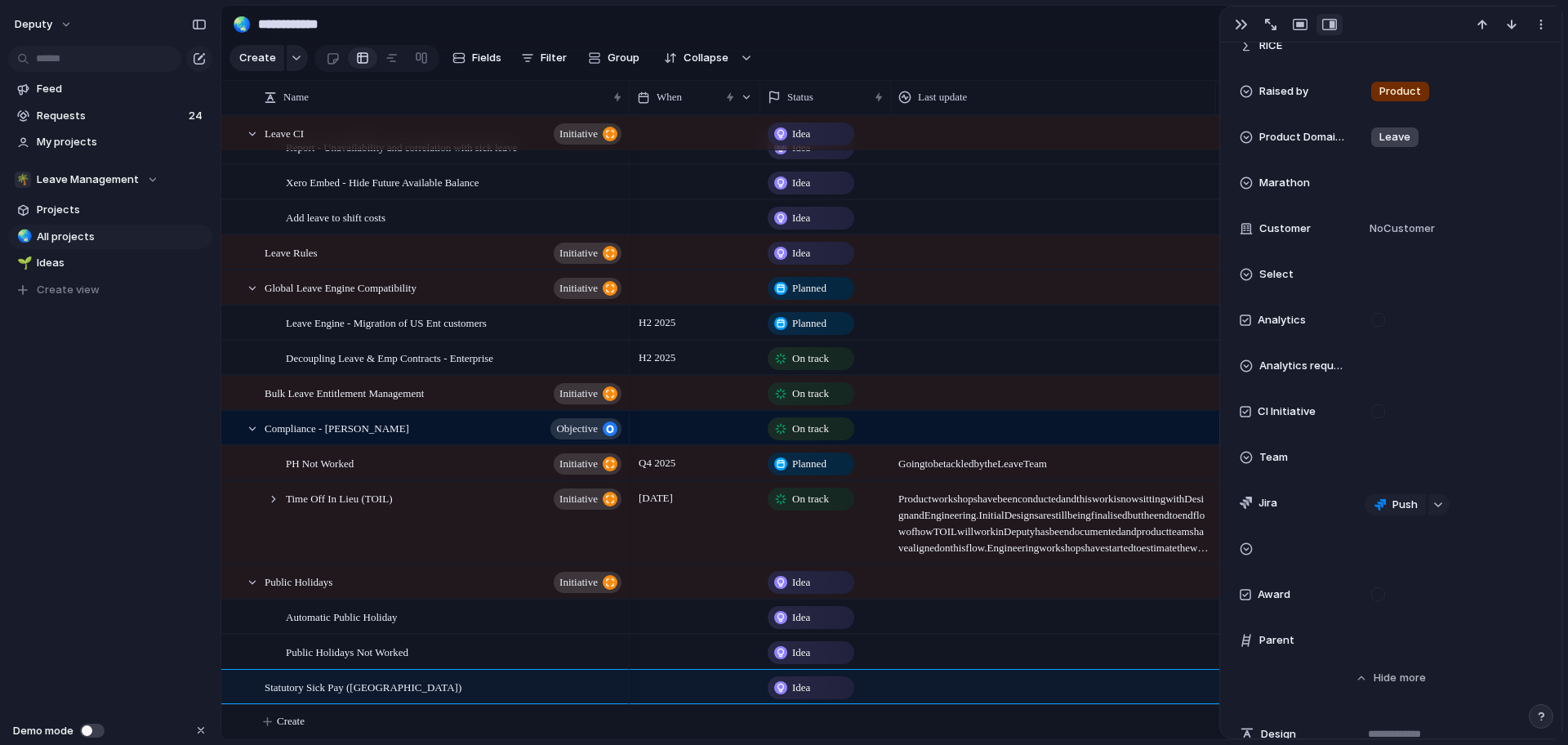
scroll to position [1847, 0]
click at [1492, 232] on div "No Customer" at bounding box center [1449, 232] width 170 height 18
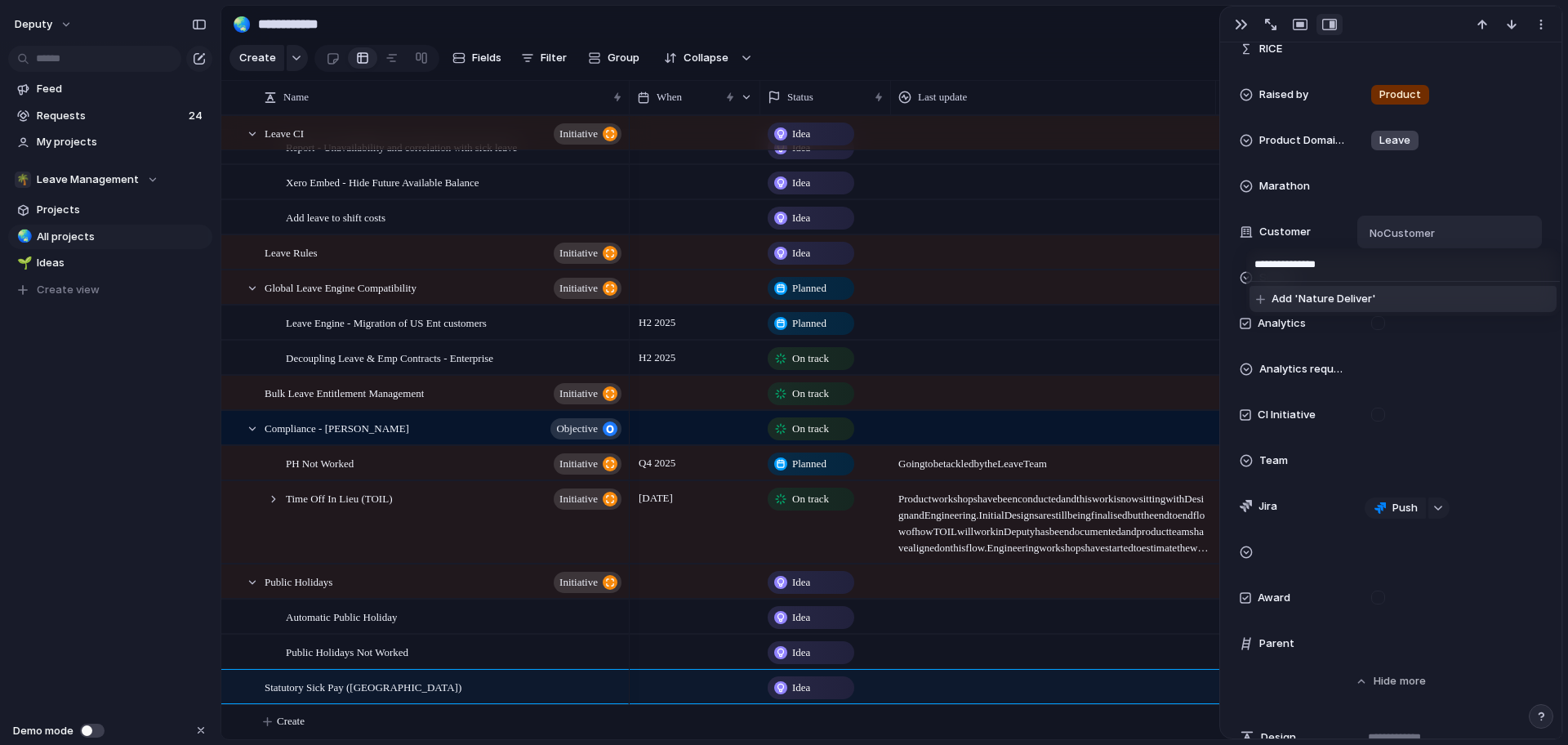
type input "**********"
click at [1496, 232] on div "Nature Delivered" at bounding box center [1449, 232] width 170 height 18
type input "**********"
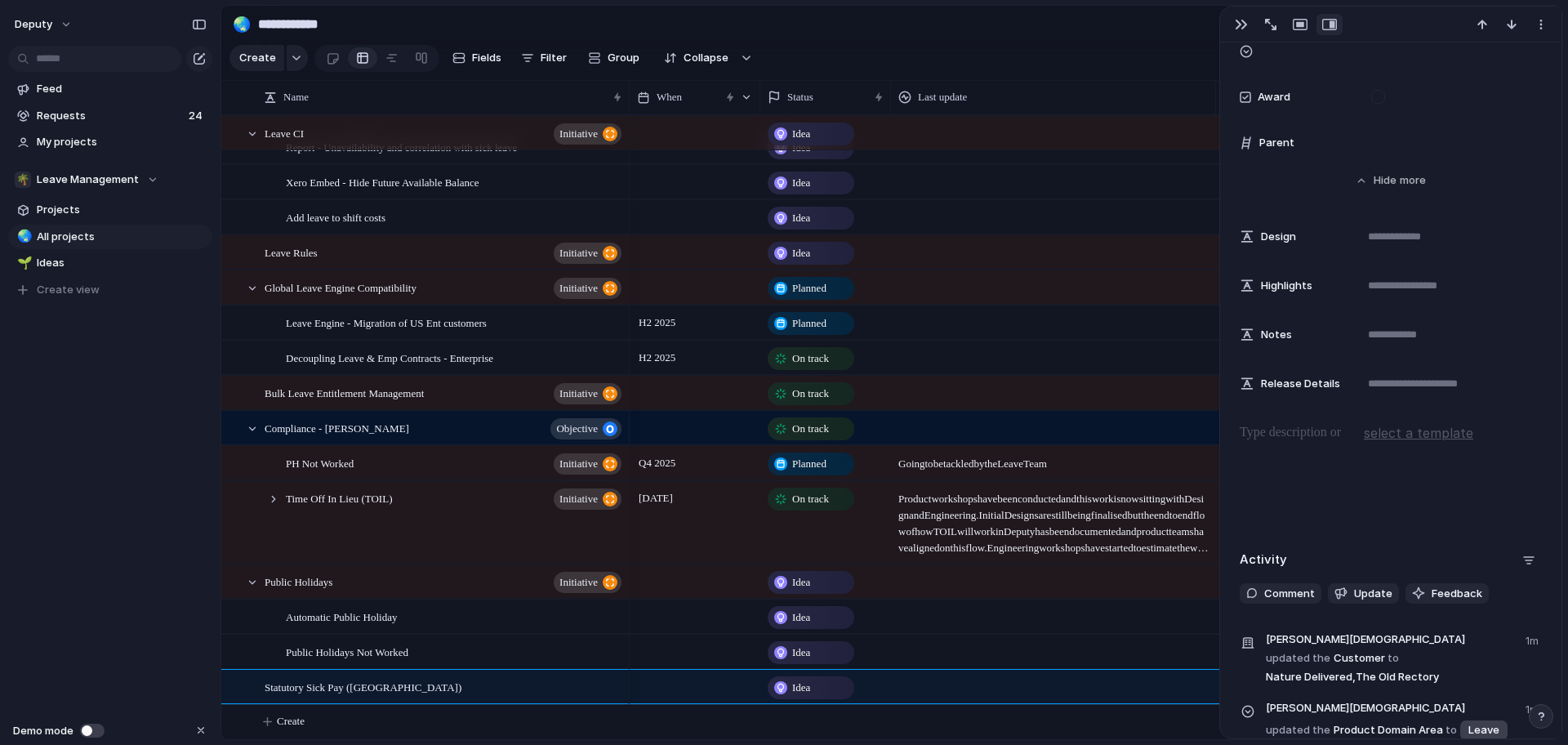
scroll to position [2350, 0]
click at [1306, 437] on p at bounding box center [1391, 430] width 302 height 20
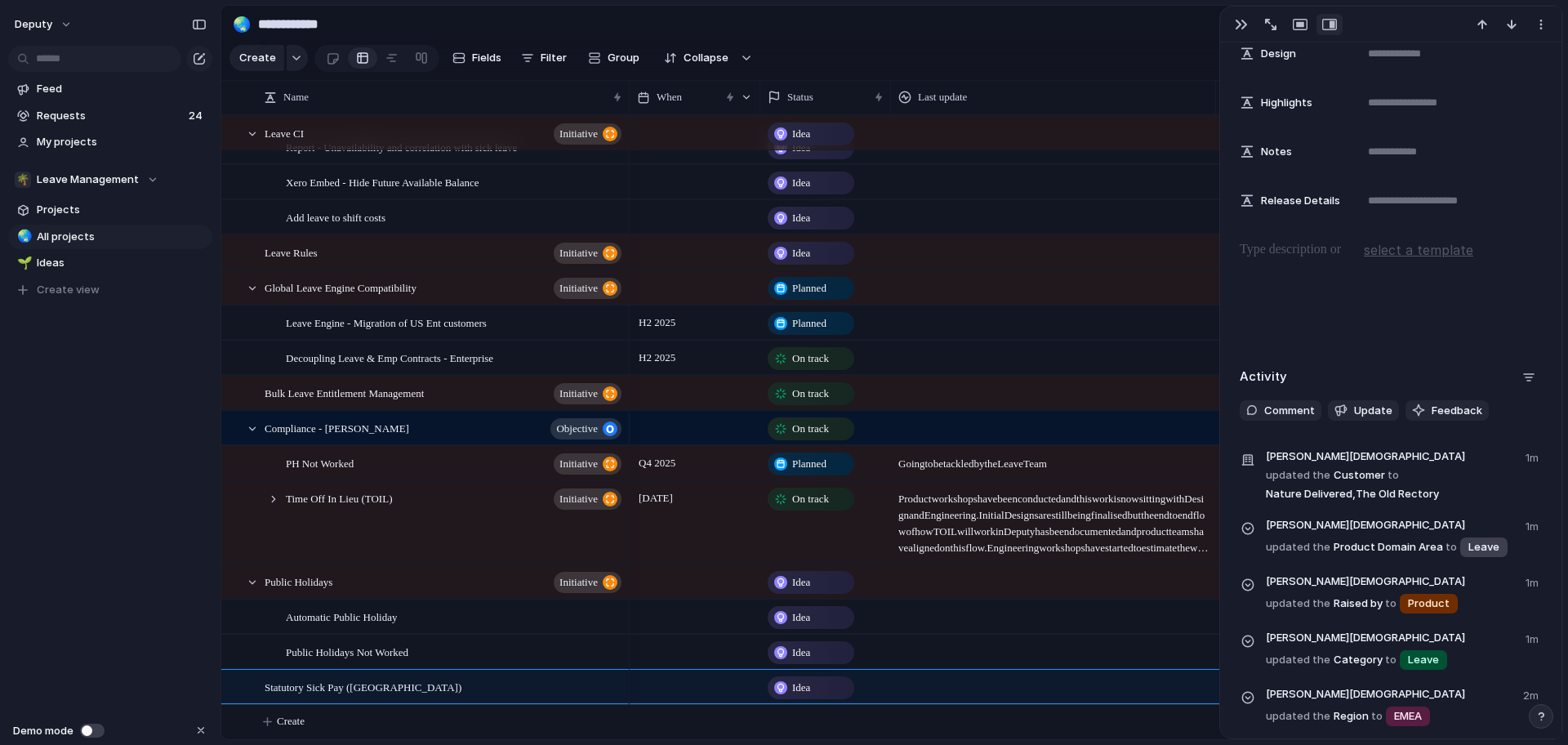
scroll to position [2556, 0]
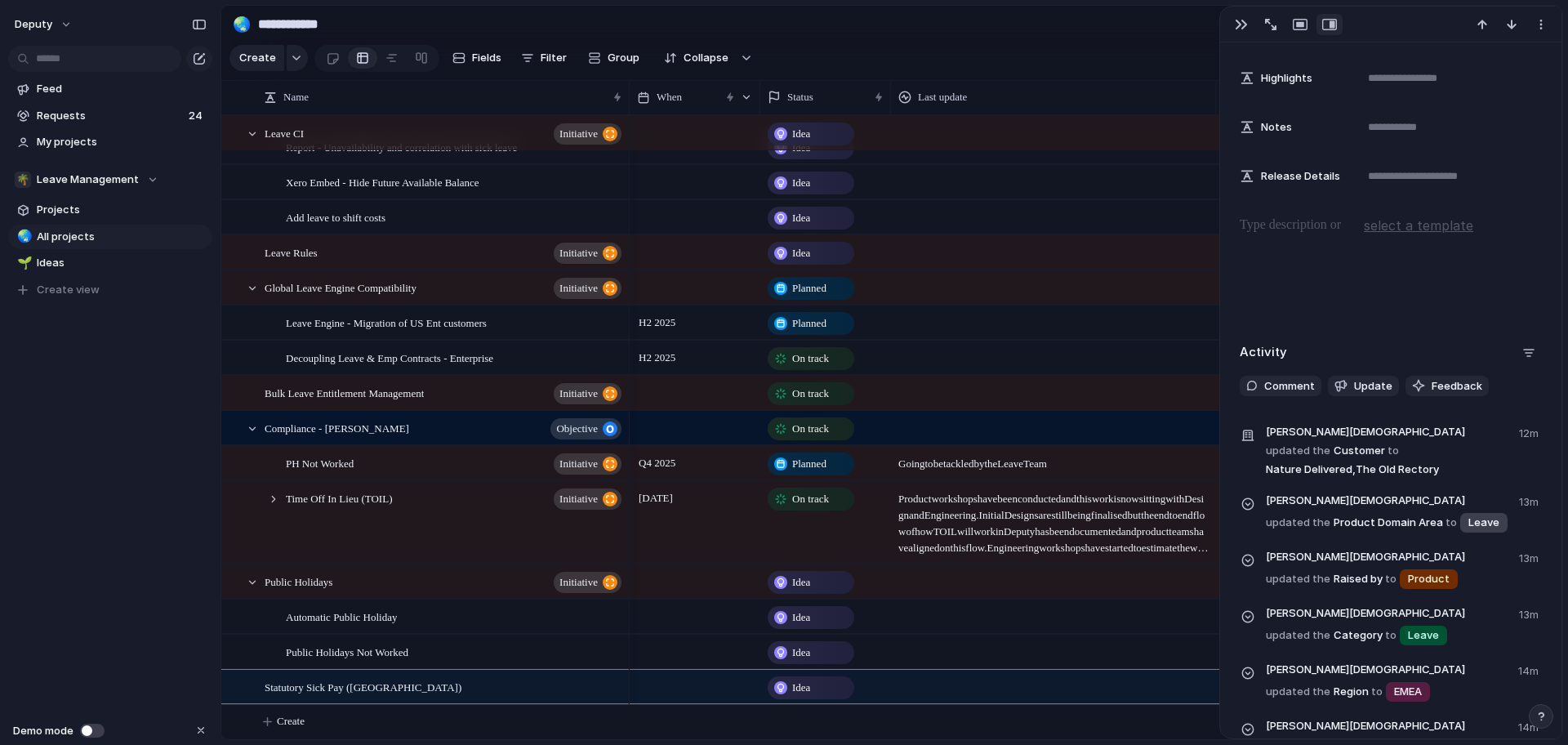
click at [1324, 278] on div at bounding box center [1391, 268] width 302 height 105
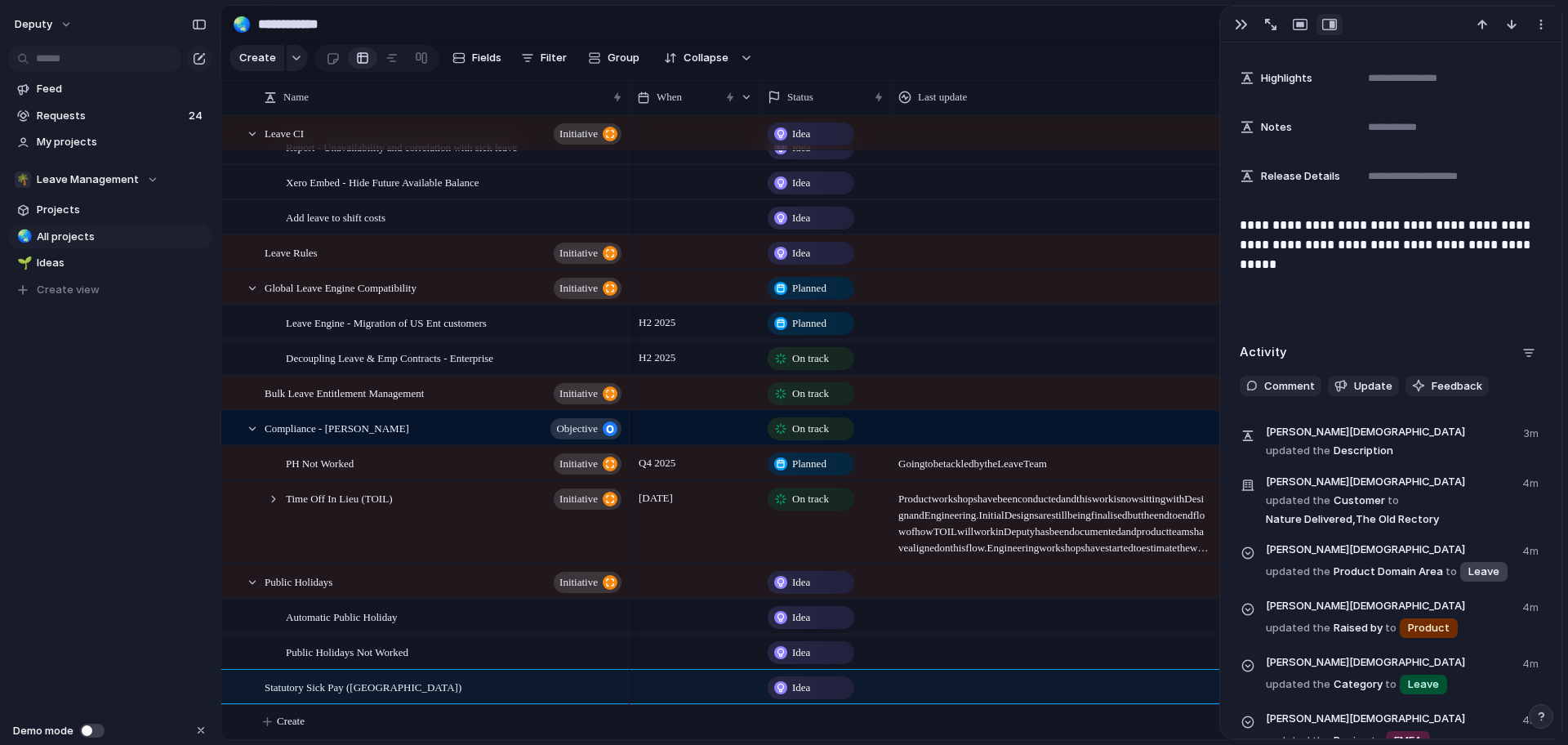
click at [1416, 252] on p "**********" at bounding box center [1391, 236] width 302 height 40
click at [1538, 241] on p "**********" at bounding box center [1391, 236] width 302 height 40
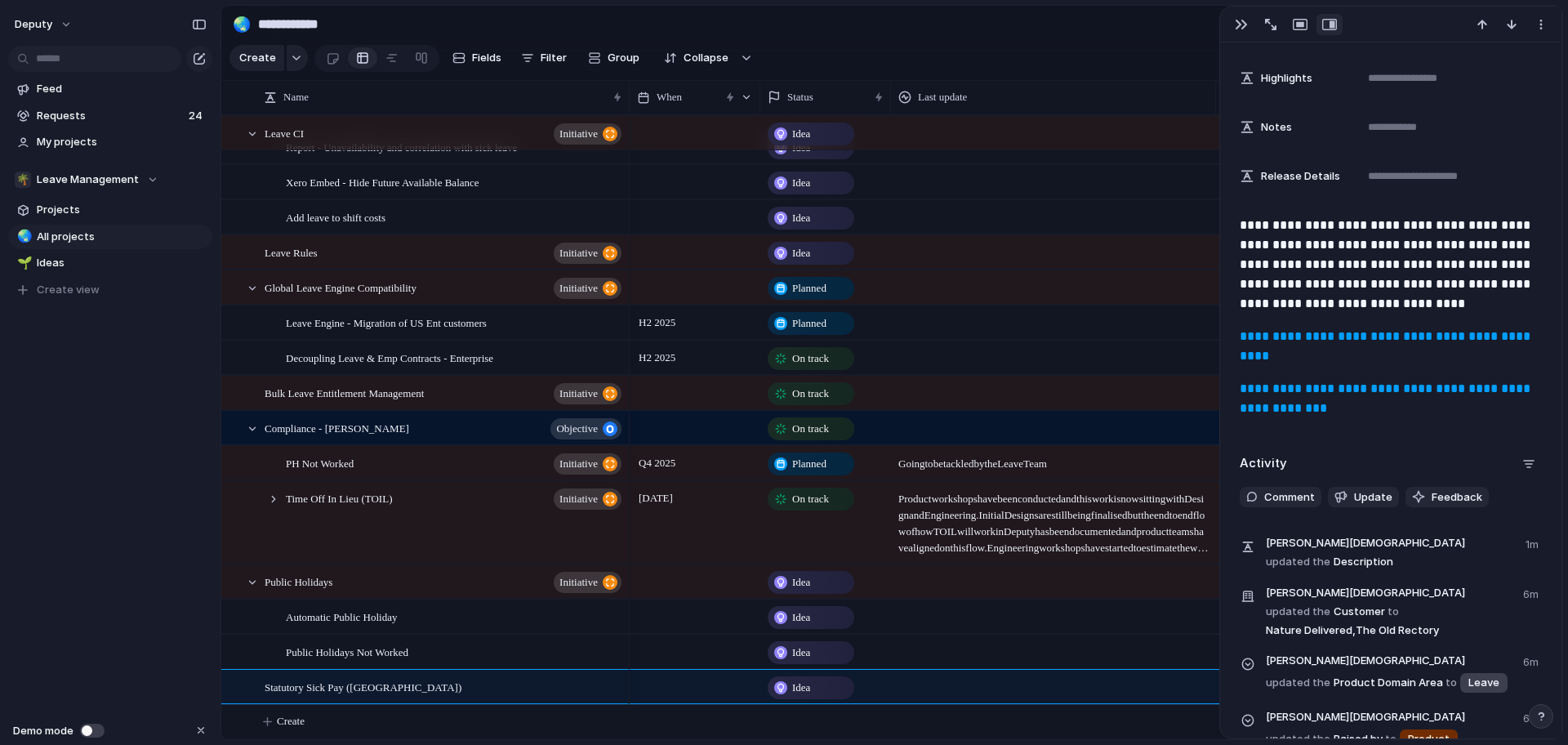
click at [1412, 305] on p "**********" at bounding box center [1391, 265] width 302 height 98
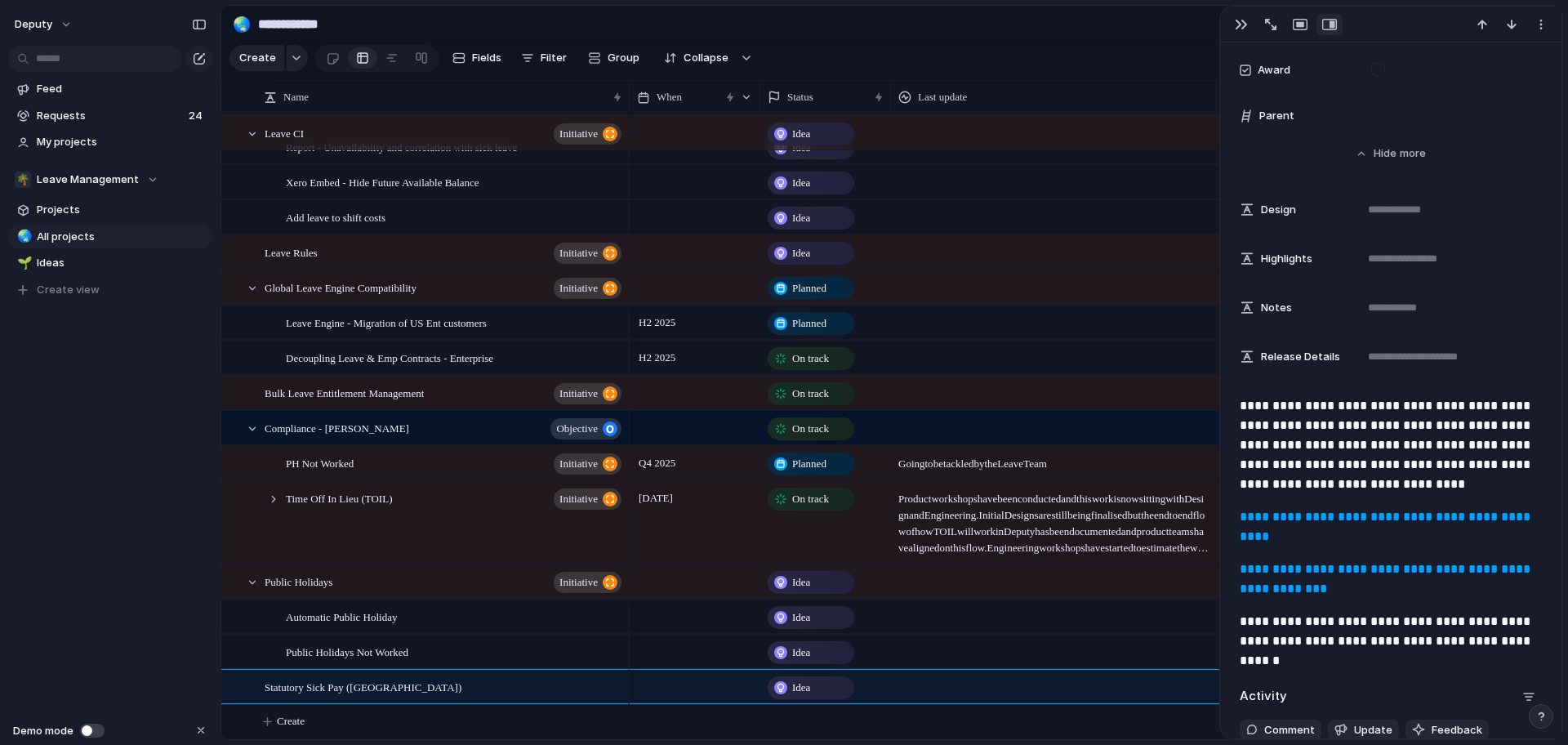
scroll to position [2369, 0]
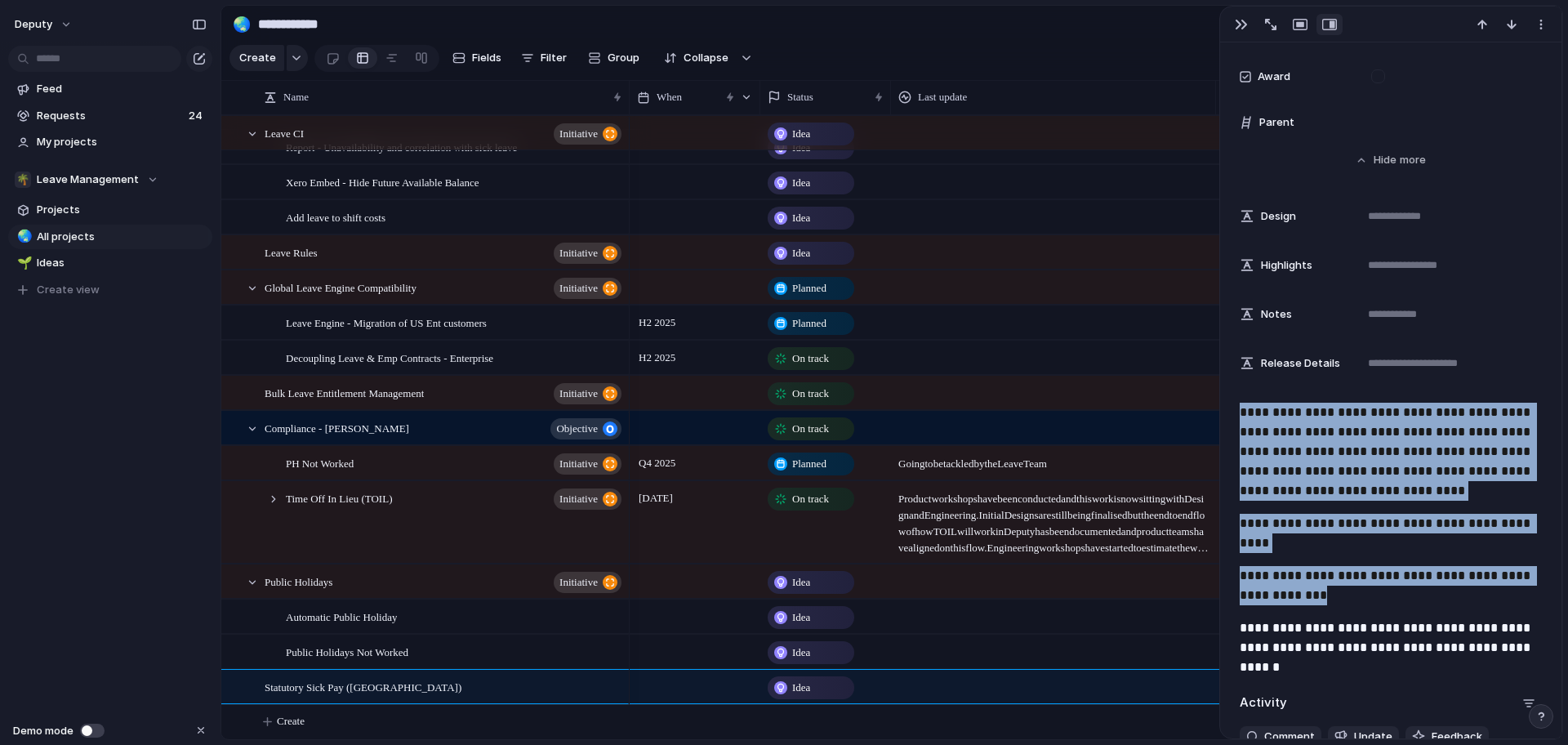
copy div "**********"
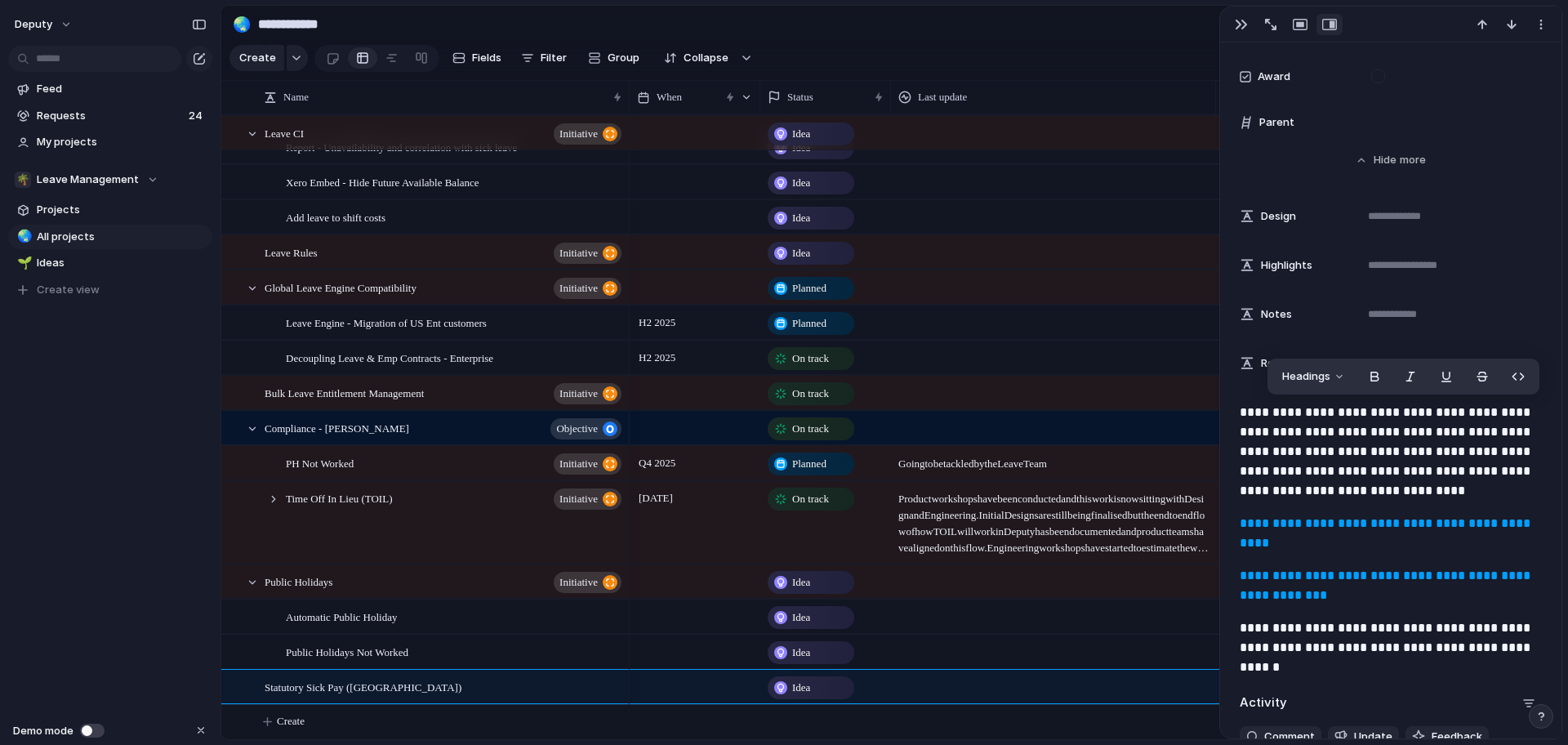
click at [1454, 598] on p "**********" at bounding box center [1391, 586] width 302 height 40
click at [1080, 536] on span "Product workshops have been conducted and this work is now sitting with Design …" at bounding box center [1053, 519] width 324 height 74
click at [966, 417] on div at bounding box center [1053, 428] width 325 height 34
click at [447, 422] on div "Compliance - [PERSON_NAME] objective" at bounding box center [444, 429] width 359 height 34
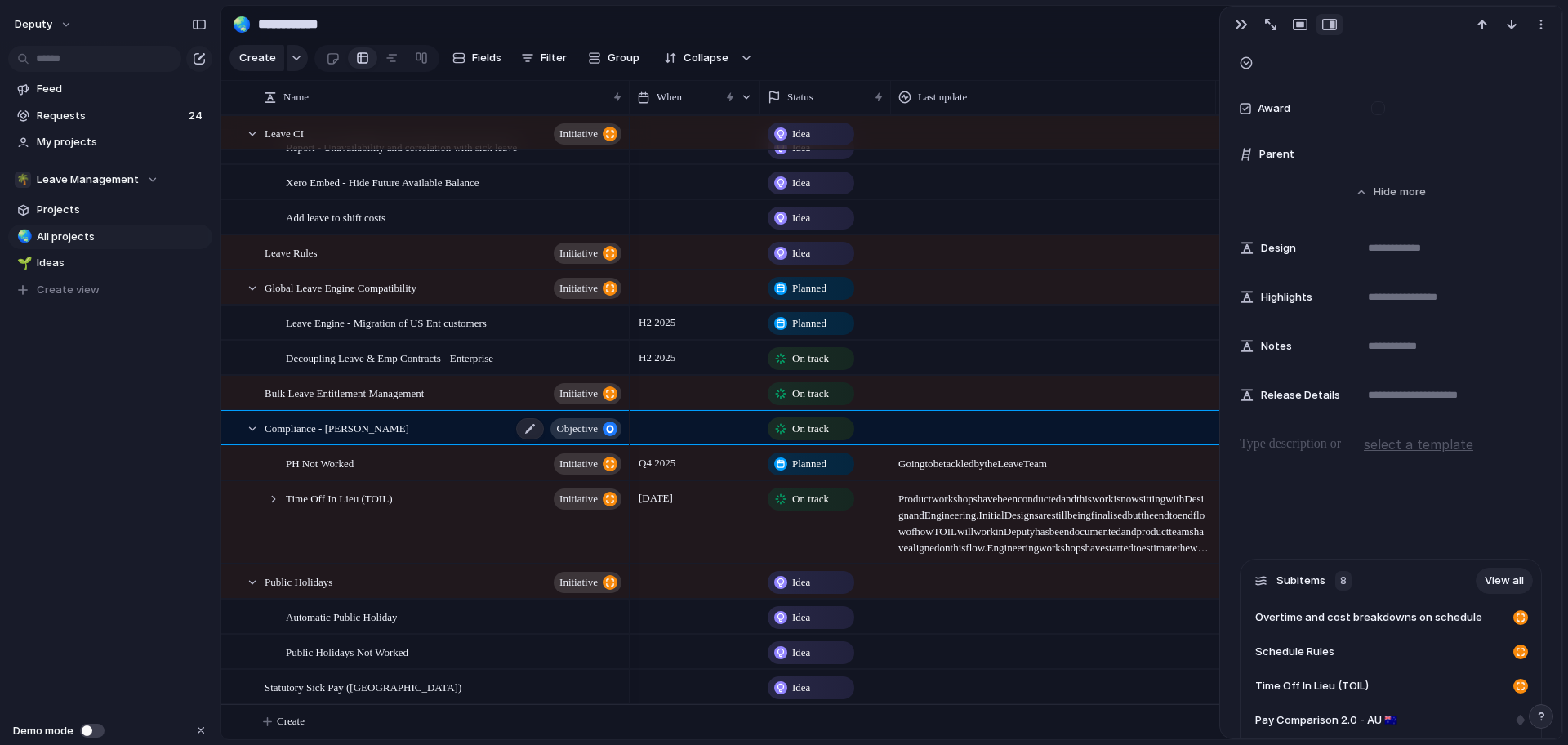
scroll to position [2400, 0]
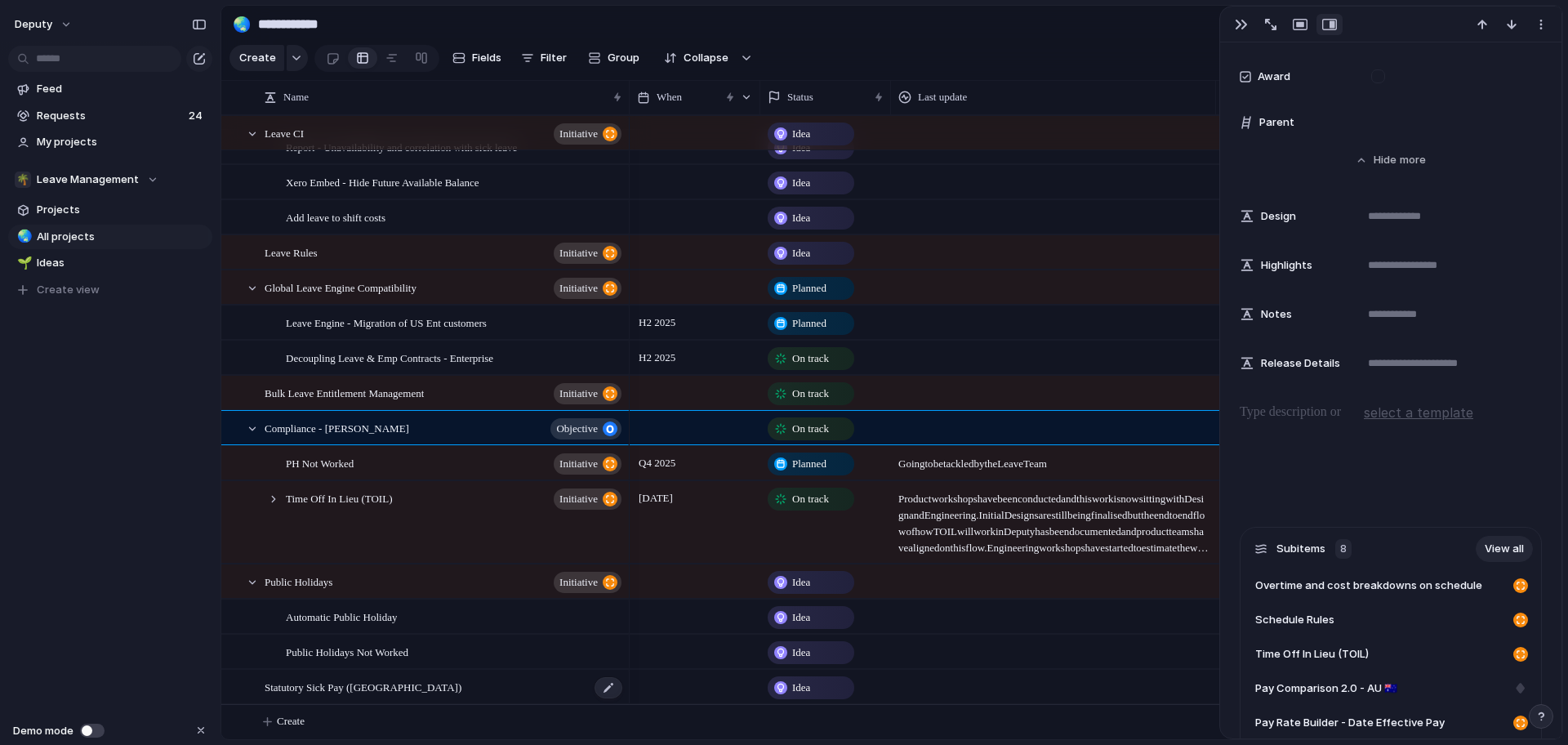
click at [449, 687] on div "Statutory Sick Pay ([GEOGRAPHIC_DATA])" at bounding box center [444, 687] width 359 height 34
